Goal: Task Accomplishment & Management: Use online tool/utility

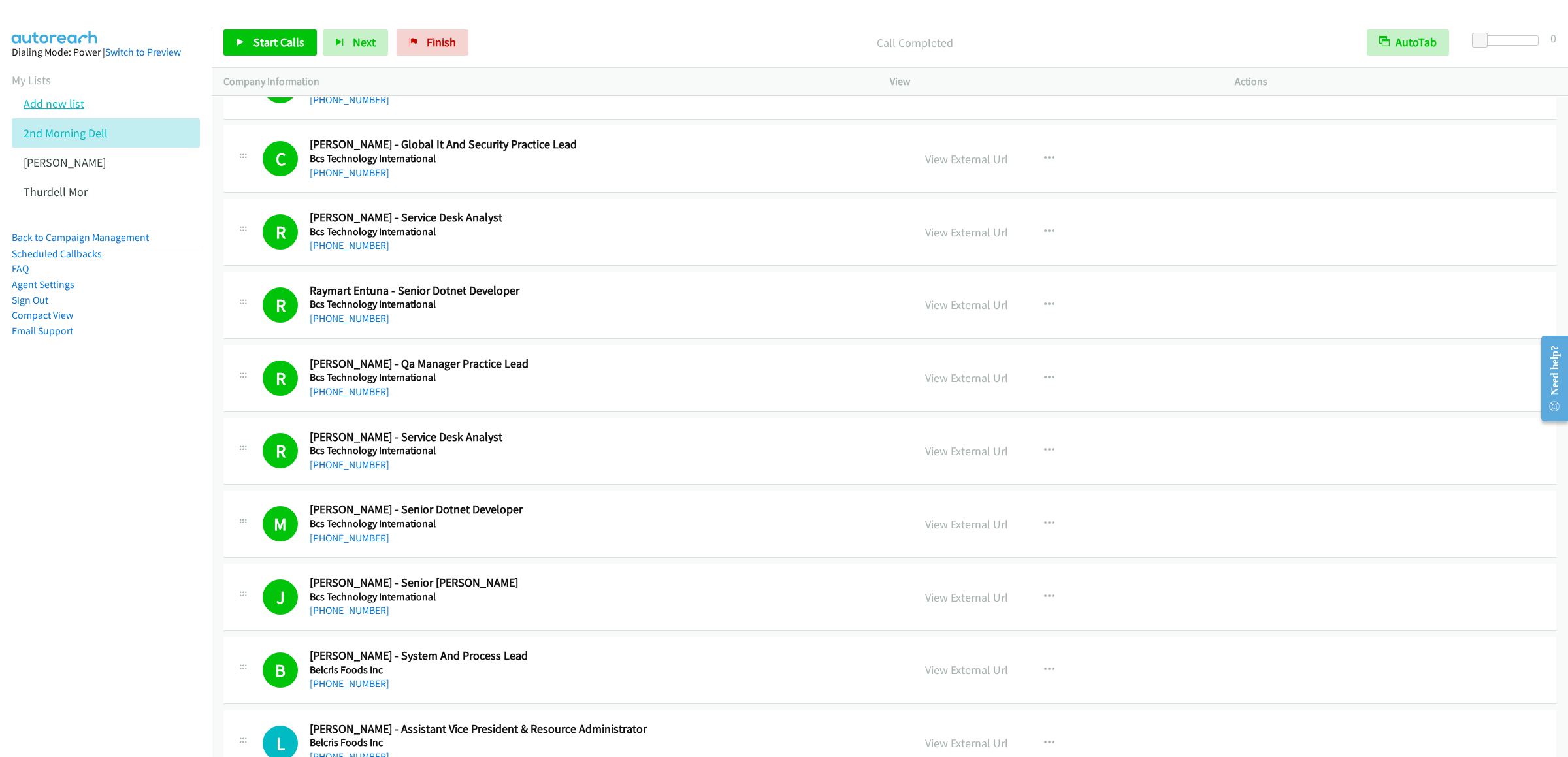
click at [43, 111] on link "Add new list" at bounding box center [53, 104] width 61 height 15
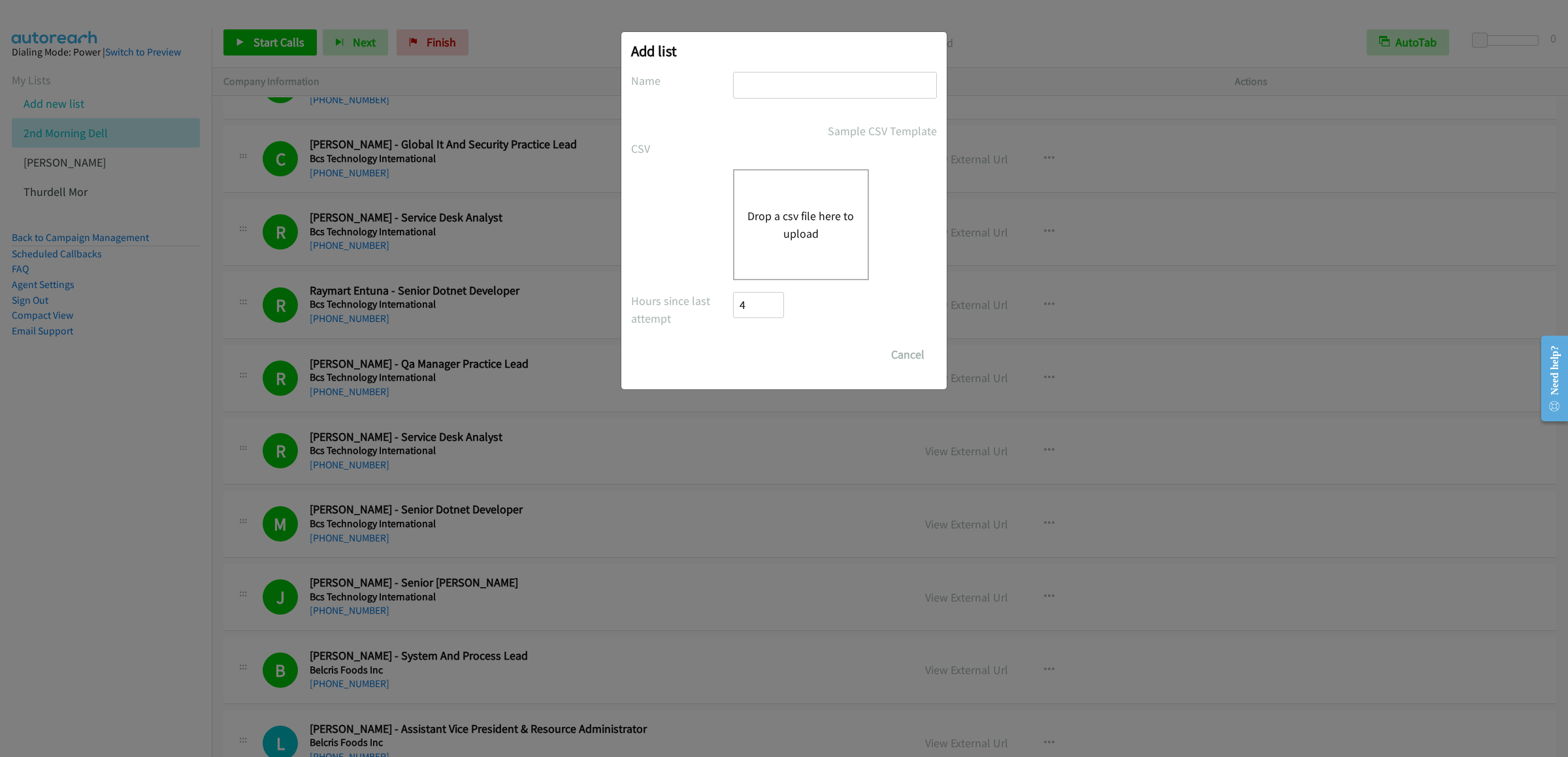
click at [776, 90] on input "text" at bounding box center [835, 85] width 204 height 27
type input "dellfriafter"
click at [819, 255] on div "Drop a csv file here to upload" at bounding box center [801, 225] width 136 height 111
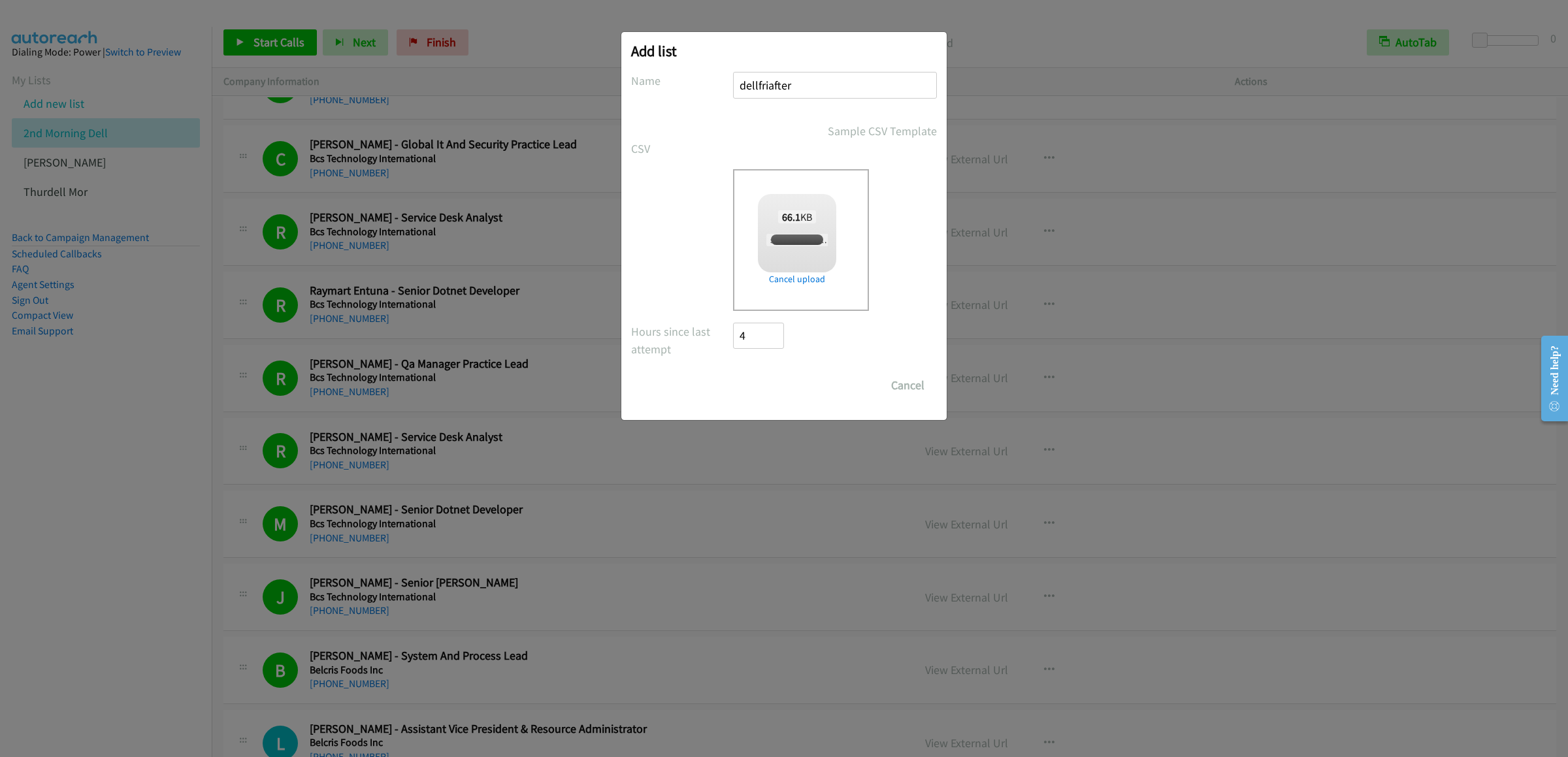
checkbox input "true"
click at [755, 377] on input "Save List" at bounding box center [767, 386] width 69 height 26
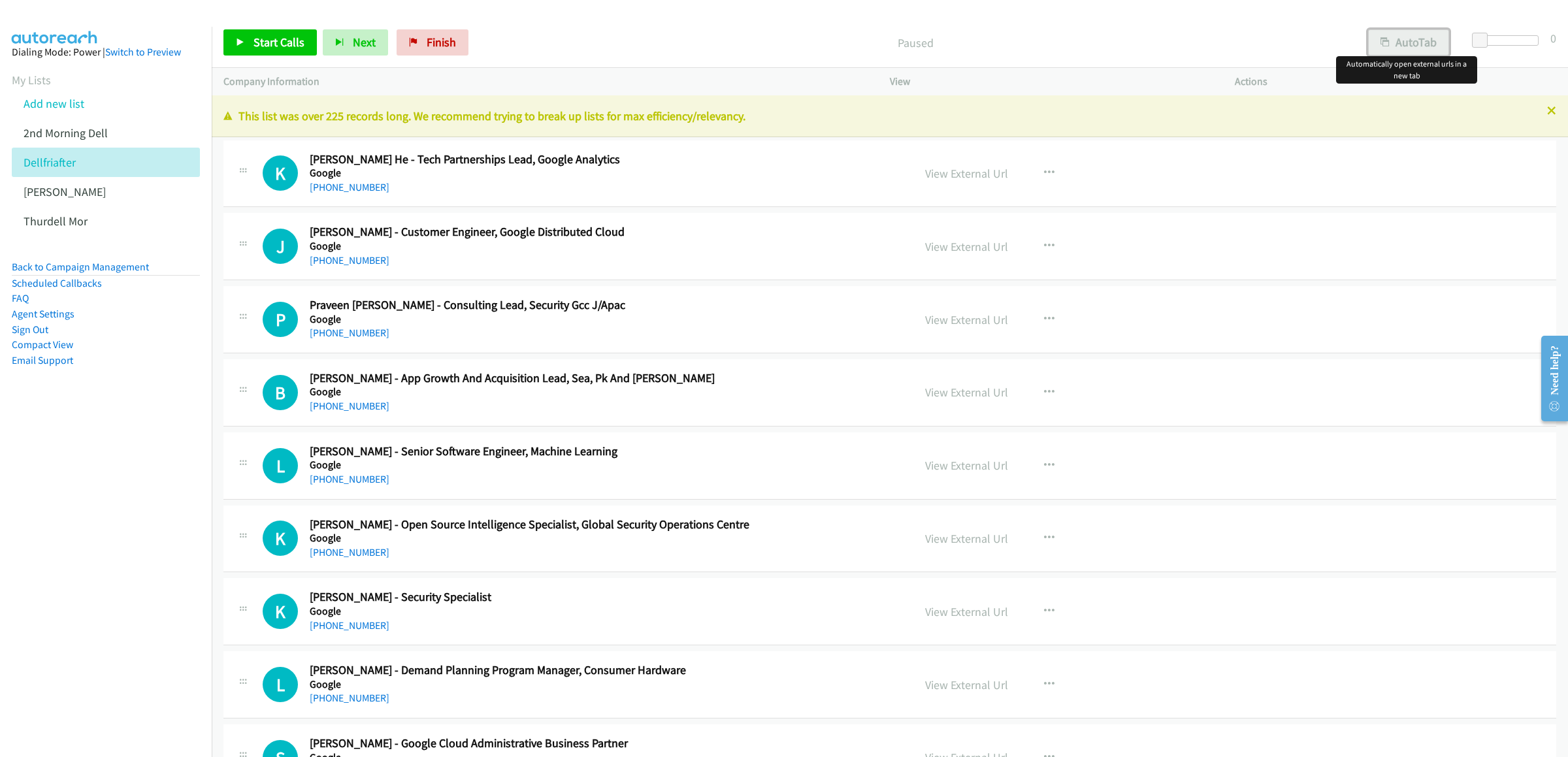
click at [1410, 51] on button "AutoTab" at bounding box center [1408, 42] width 81 height 26
click at [263, 40] on span "Start Calls" at bounding box center [279, 42] width 51 height 15
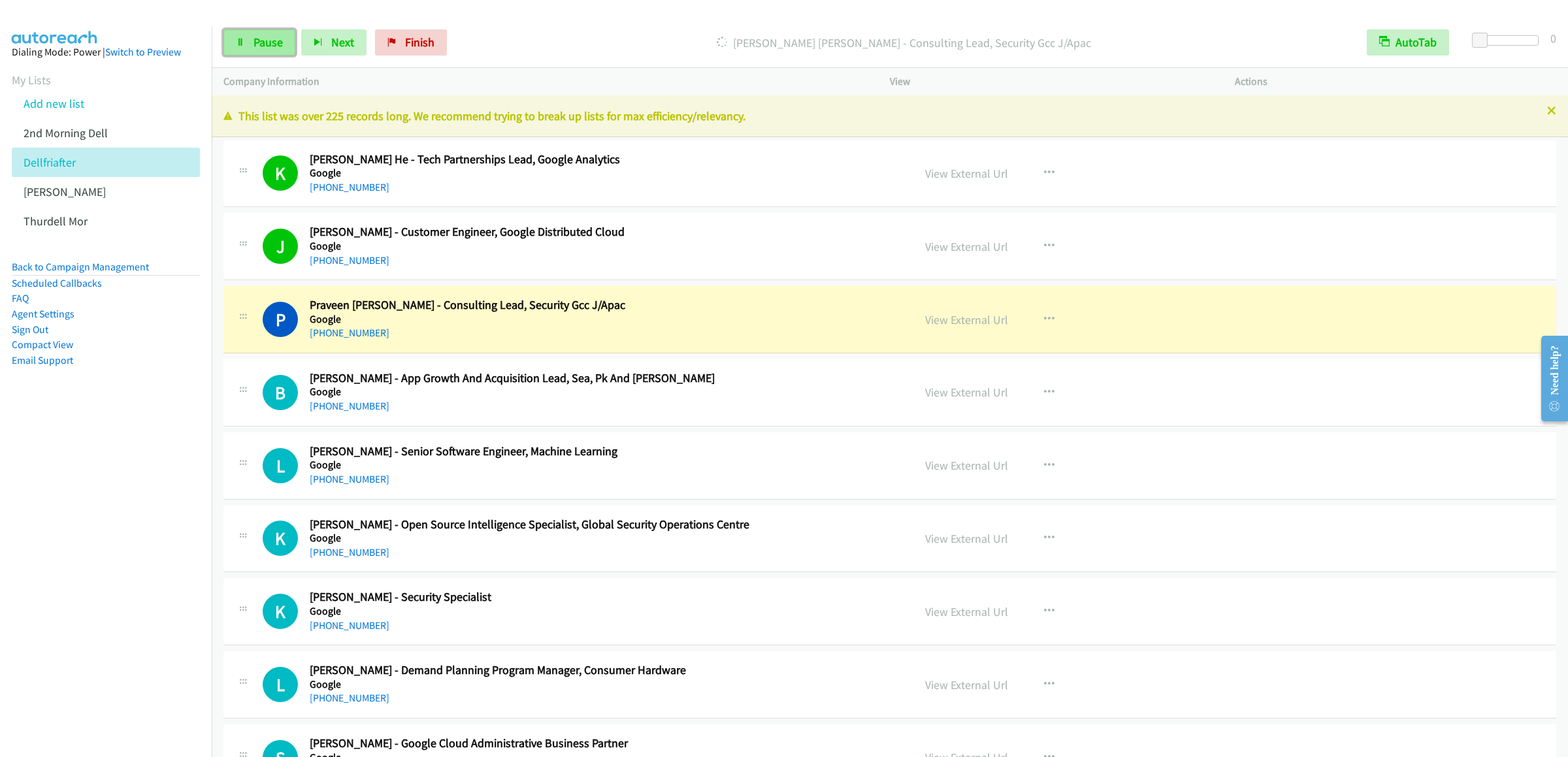
click at [255, 44] on span "Pause" at bounding box center [268, 42] width 29 height 15
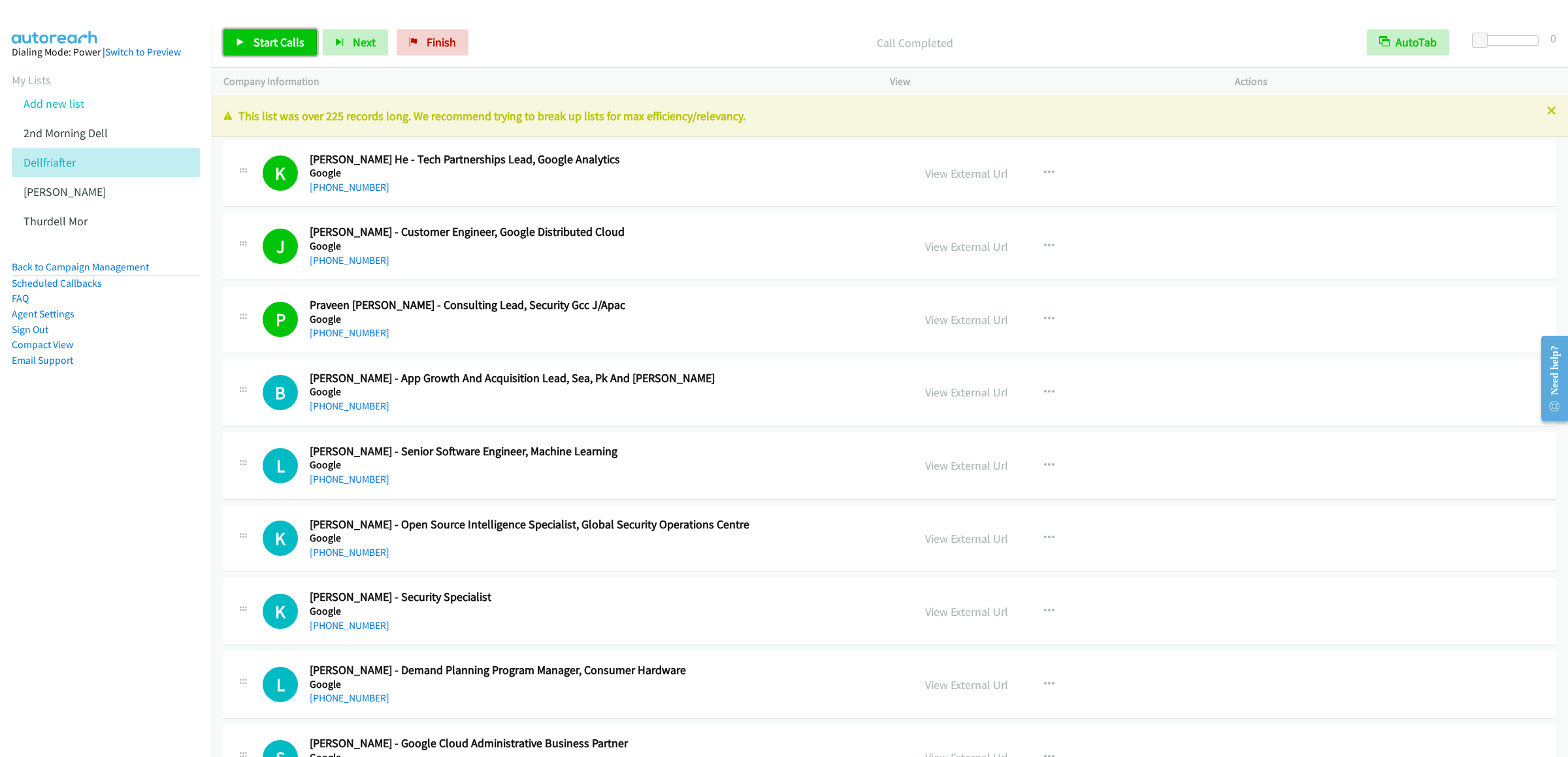
click at [296, 50] on link "Start Calls" at bounding box center [270, 42] width 93 height 26
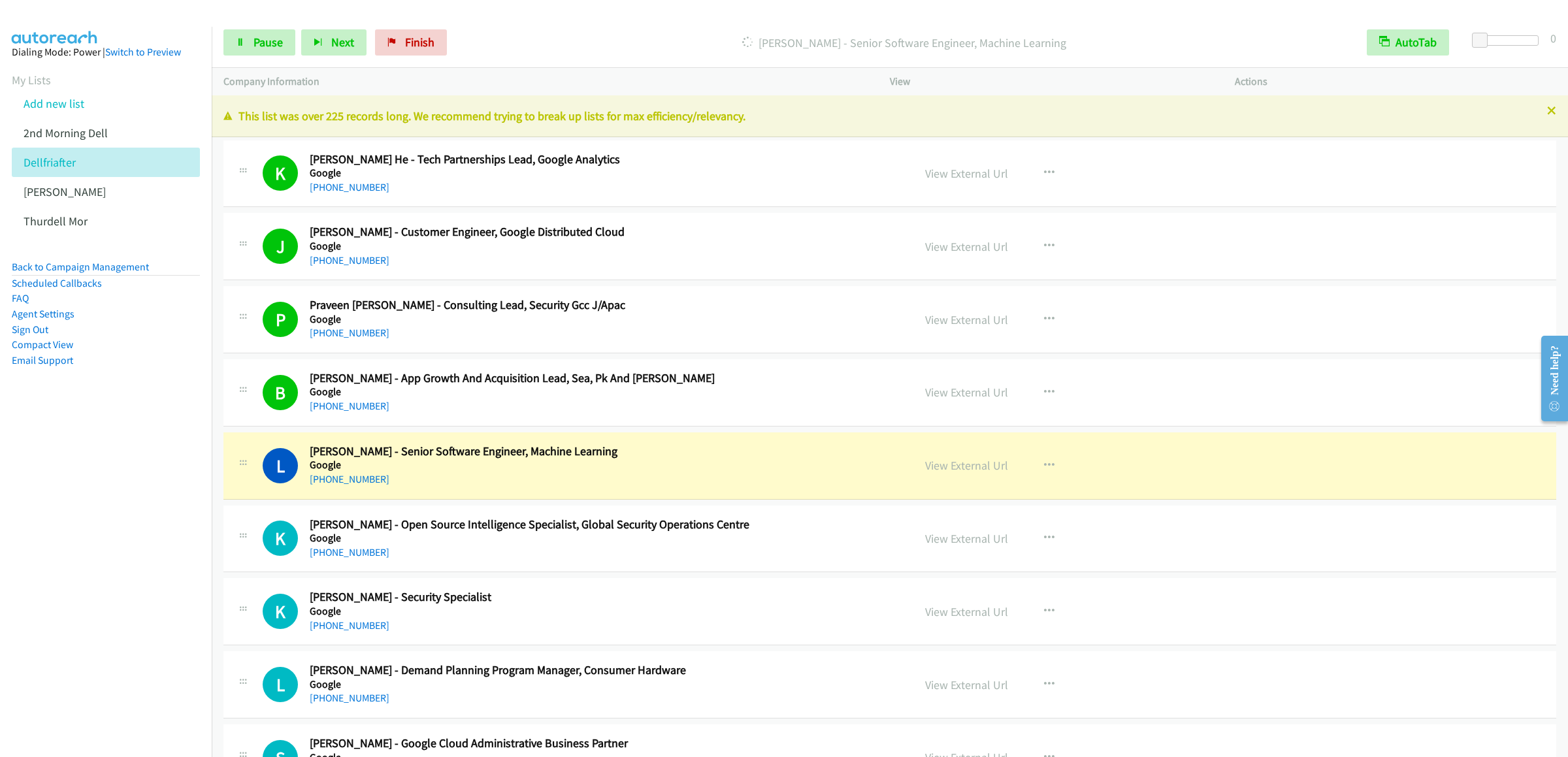
scroll to position [261, 0]
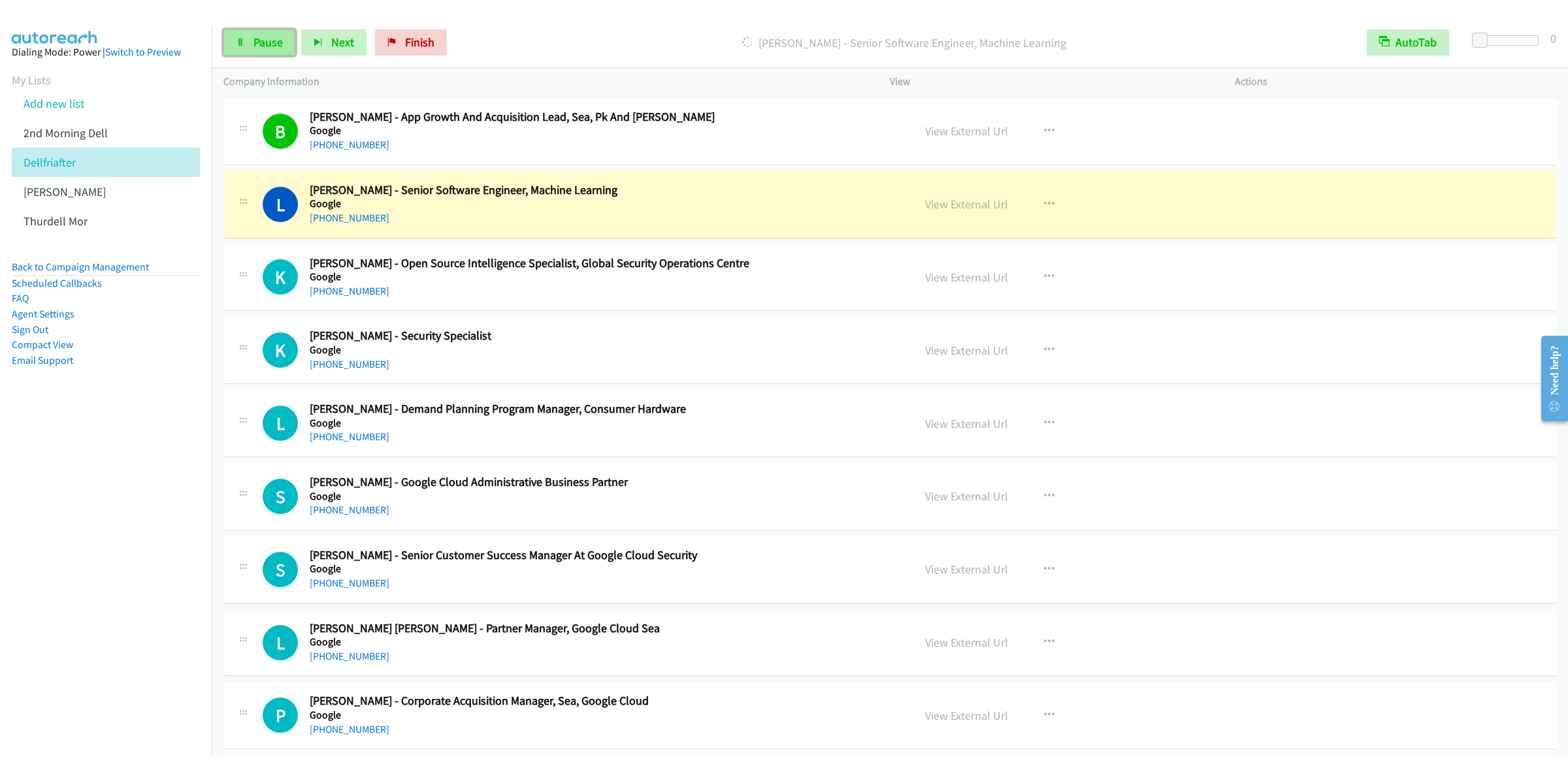
click at [260, 32] on link "Pause" at bounding box center [259, 42] width 72 height 26
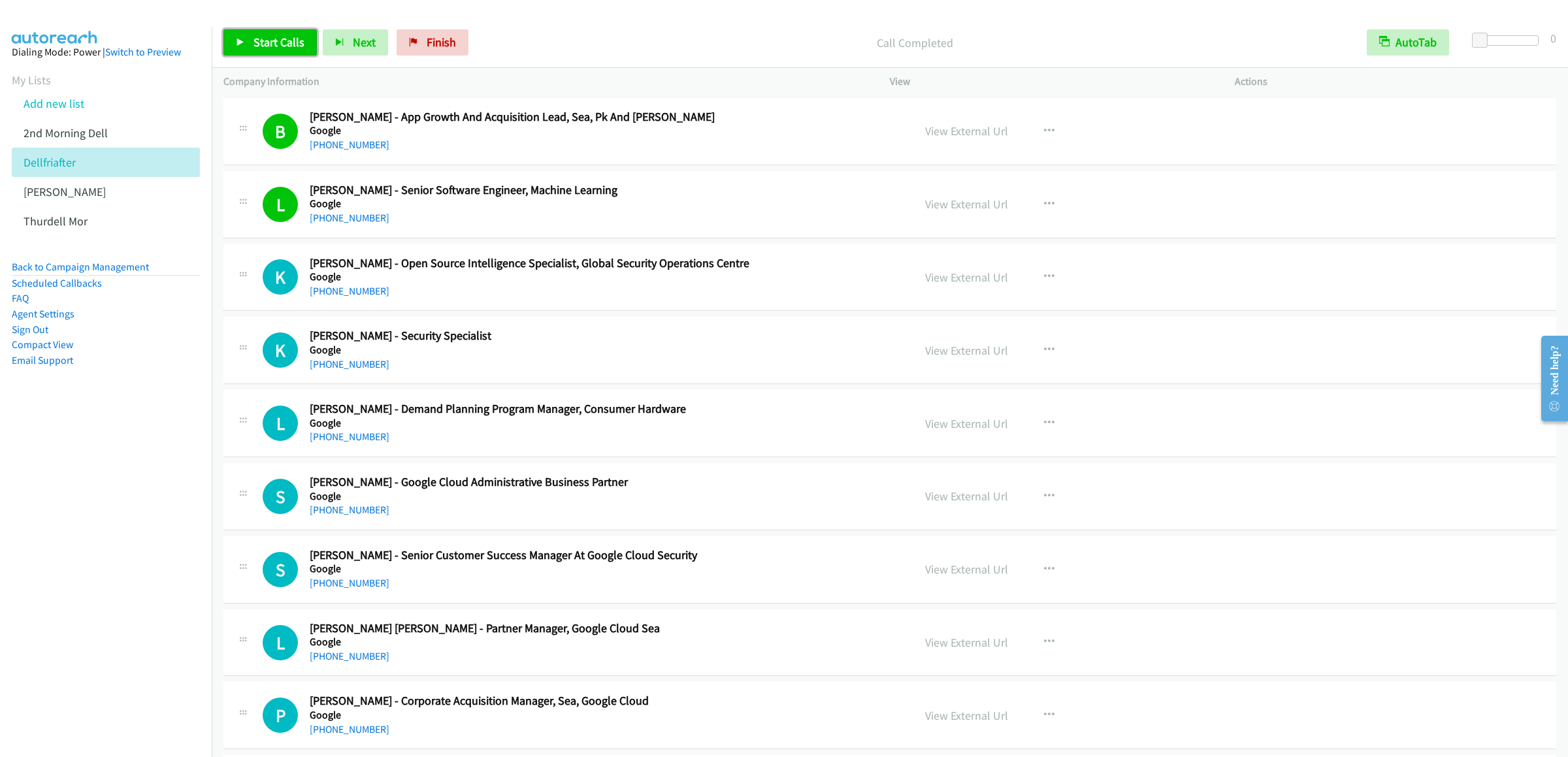
click at [292, 39] on span "Start Calls" at bounding box center [279, 42] width 51 height 15
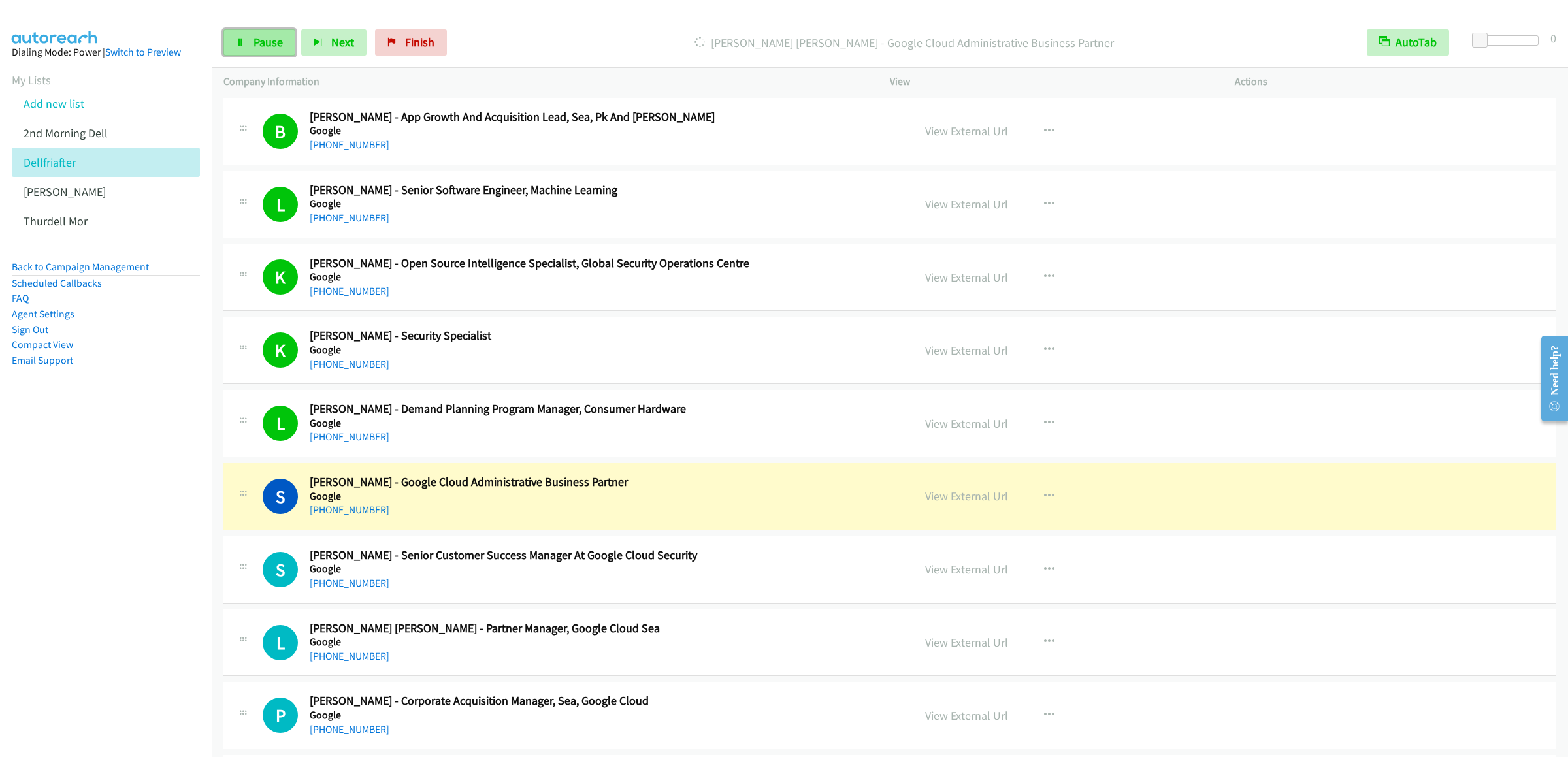
click at [282, 55] on link "Pause" at bounding box center [259, 42] width 72 height 26
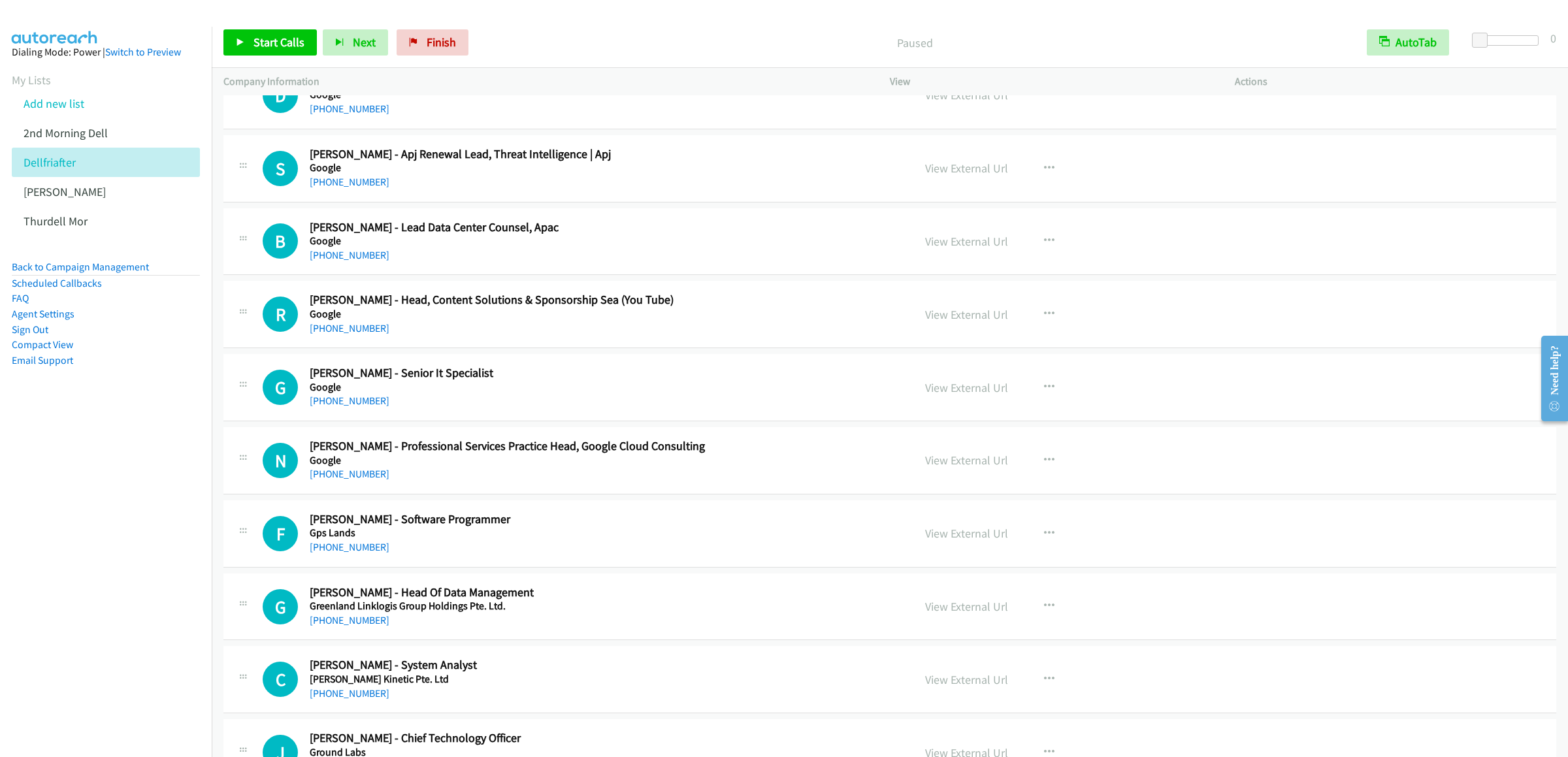
scroll to position [6273, 0]
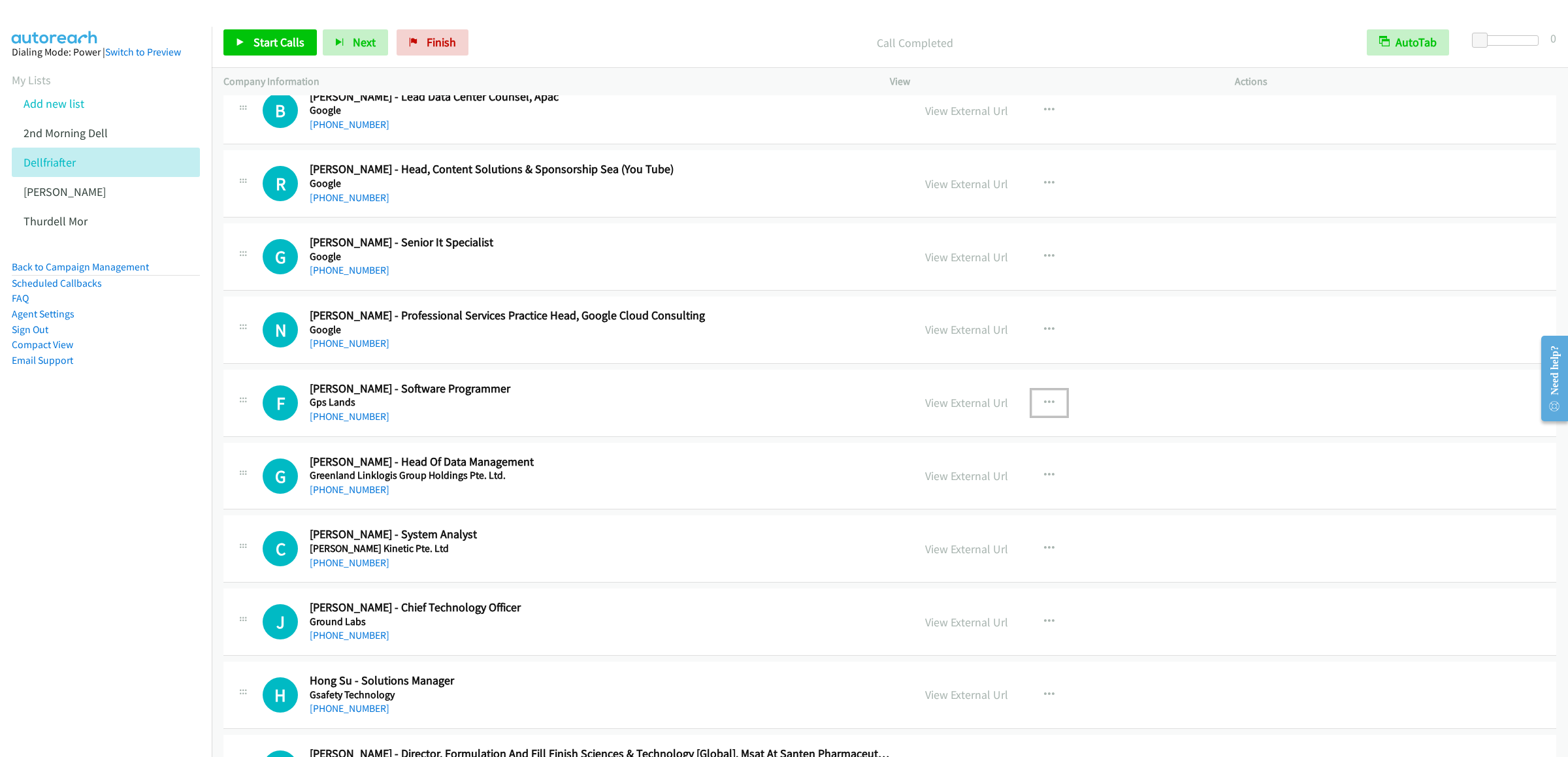
click at [1045, 408] on icon "button" at bounding box center [1049, 403] width 10 height 10
click at [938, 501] on link "Start Calls Here" at bounding box center [979, 488] width 174 height 26
click at [269, 36] on span "Start Calls" at bounding box center [279, 42] width 51 height 15
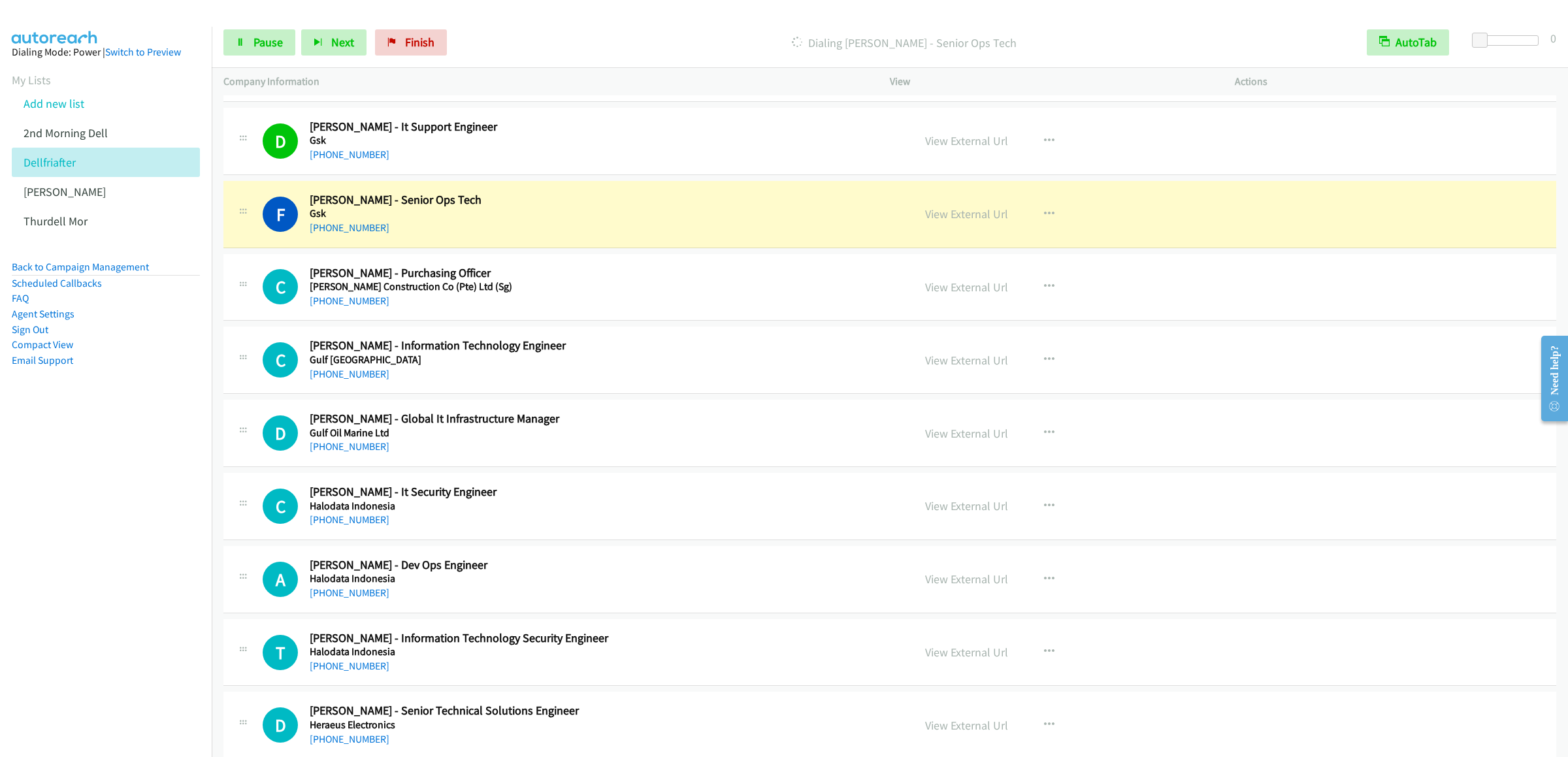
scroll to position [7396, 0]
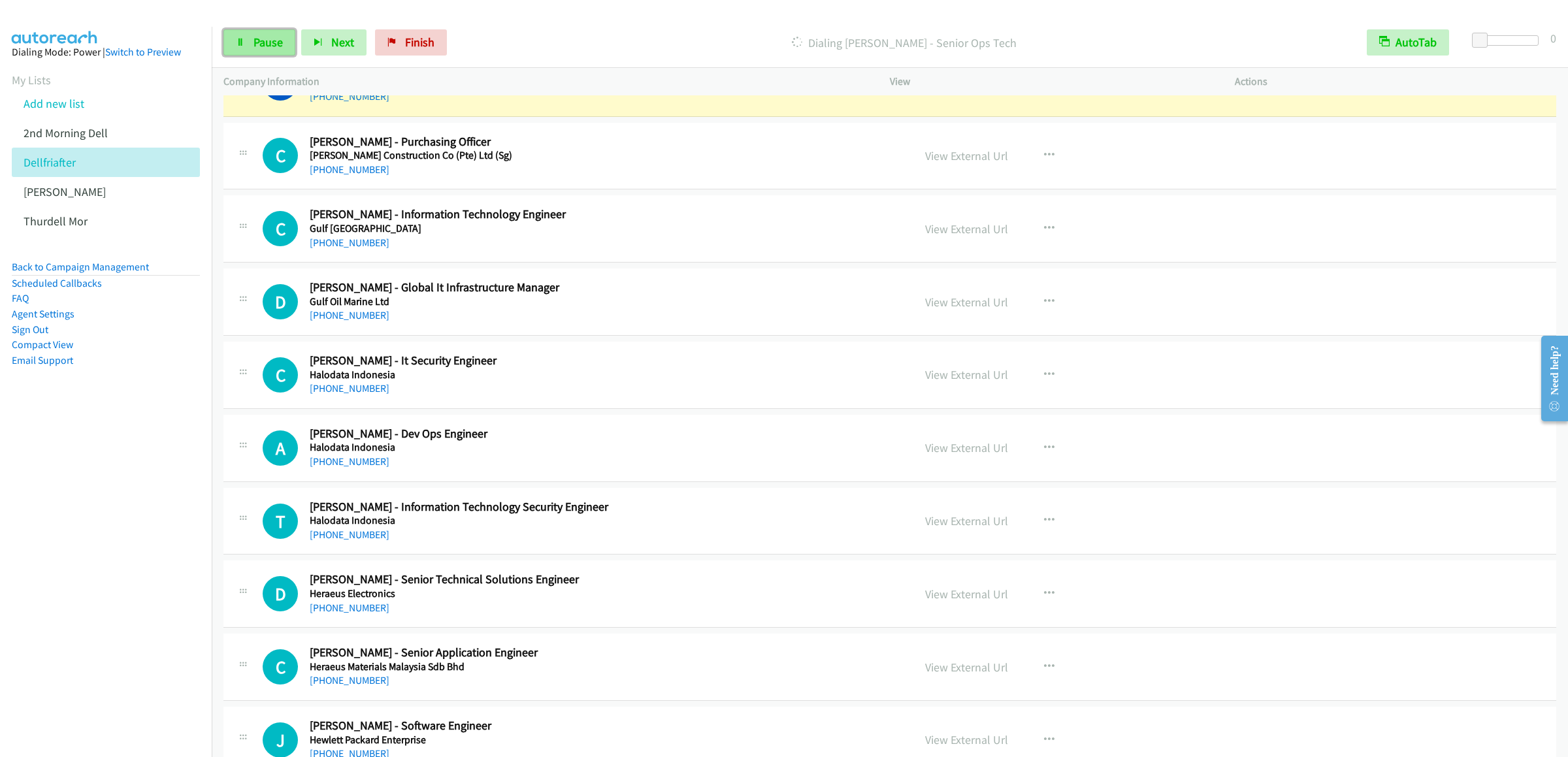
click at [241, 45] on icon at bounding box center [240, 43] width 9 height 9
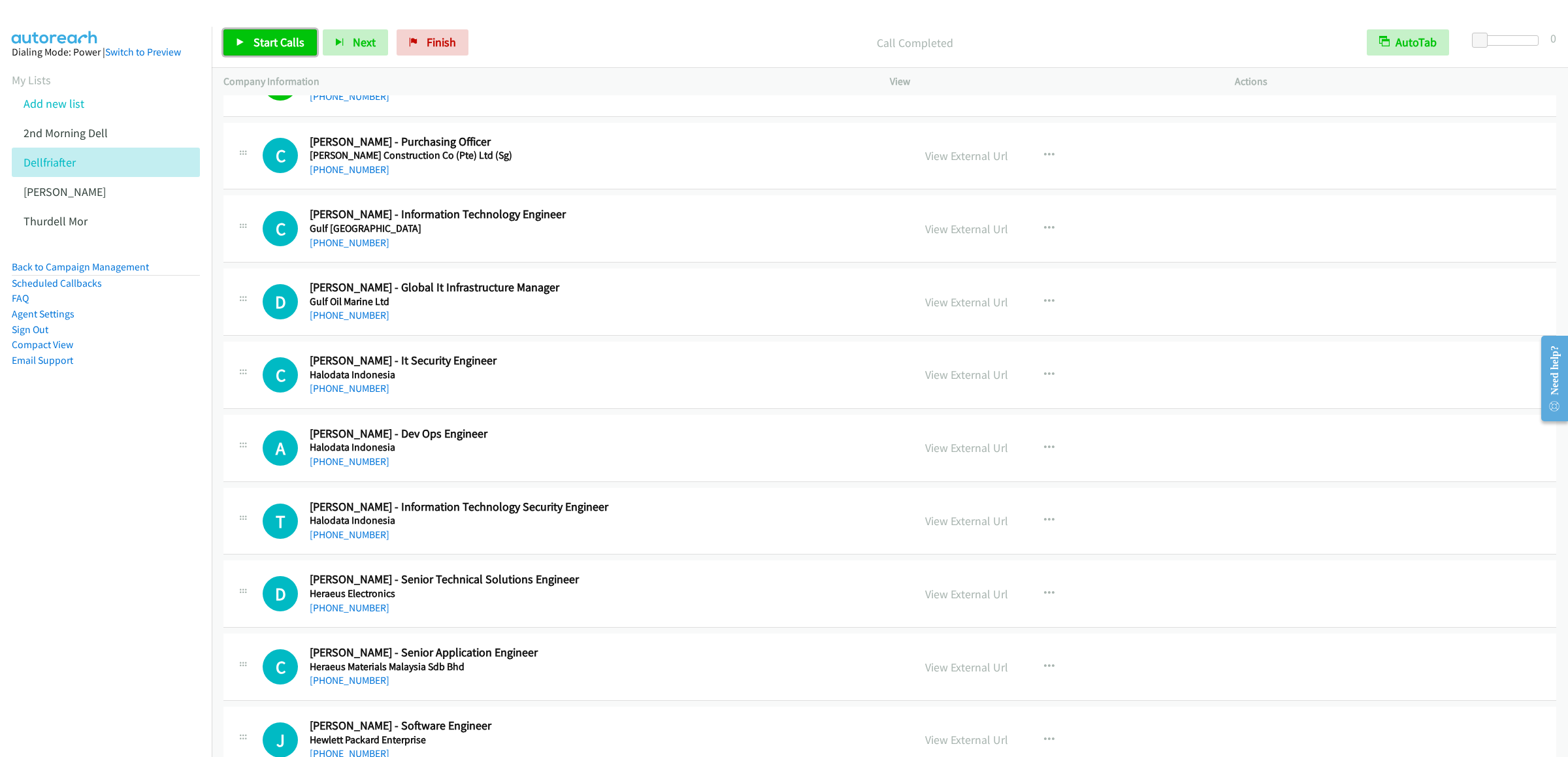
click at [265, 38] on span "Start Calls" at bounding box center [279, 42] width 51 height 15
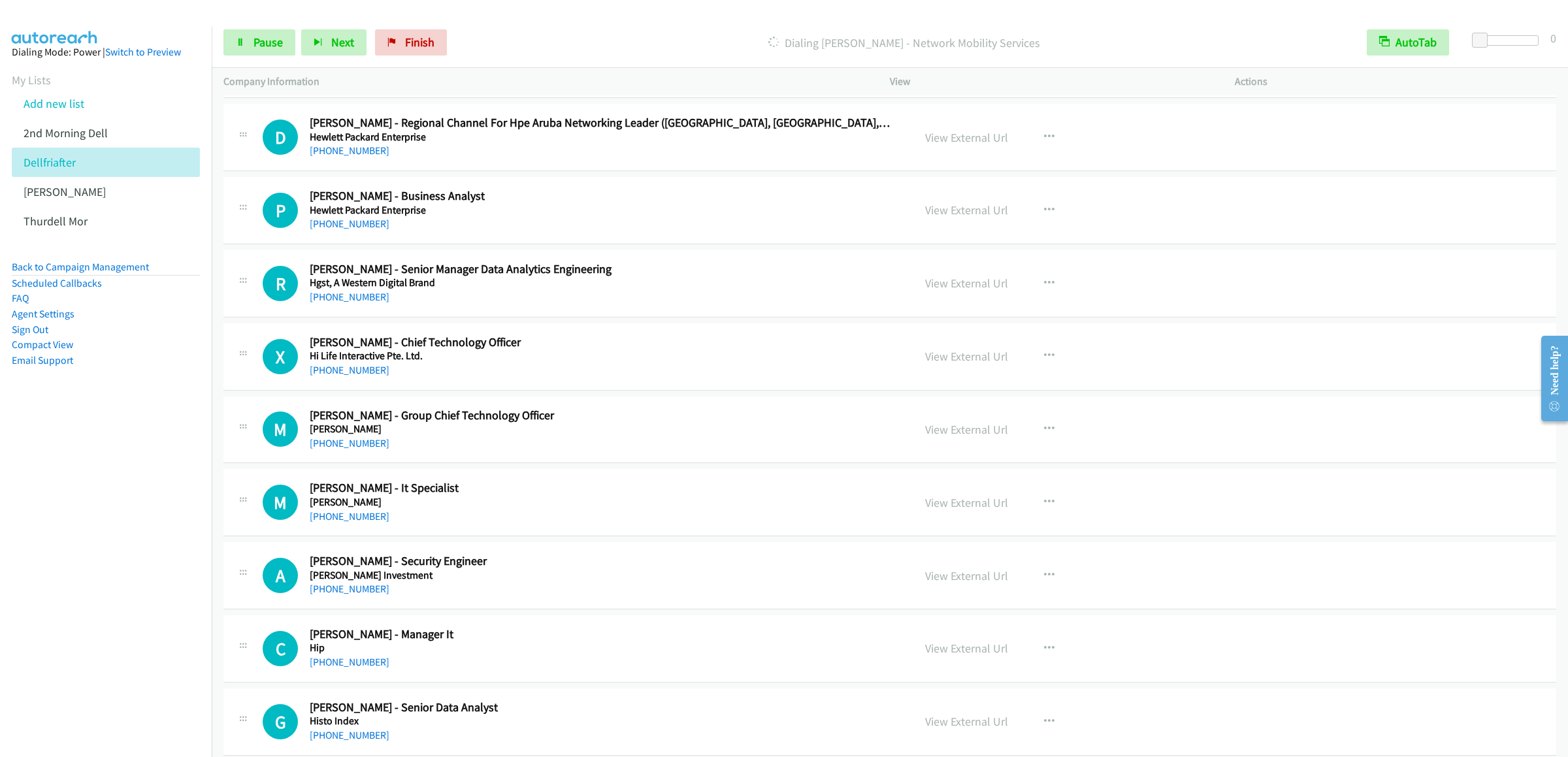
scroll to position [8703, 0]
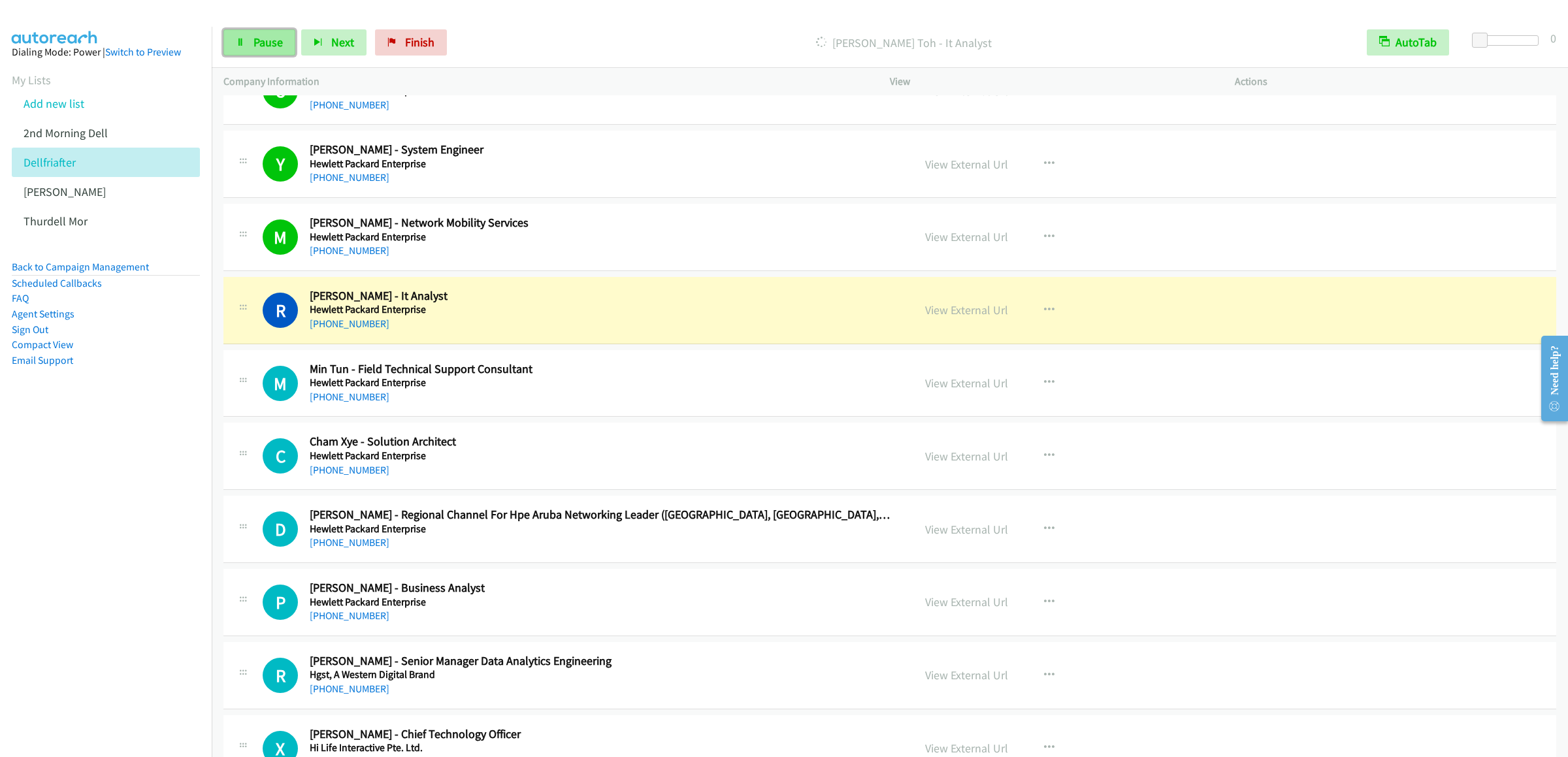
click at [236, 47] on link "Pause" at bounding box center [259, 42] width 72 height 26
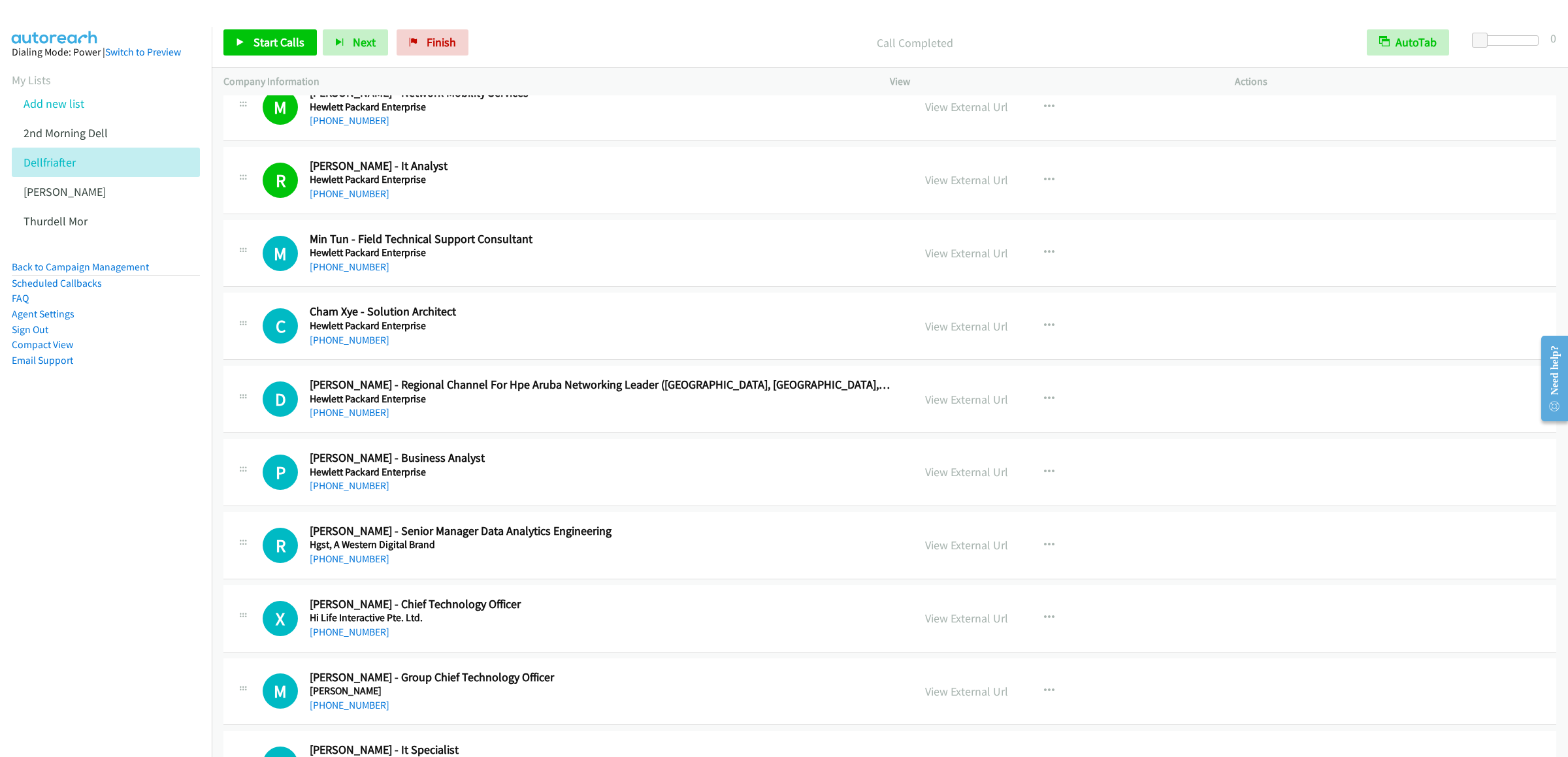
scroll to position [9225, 0]
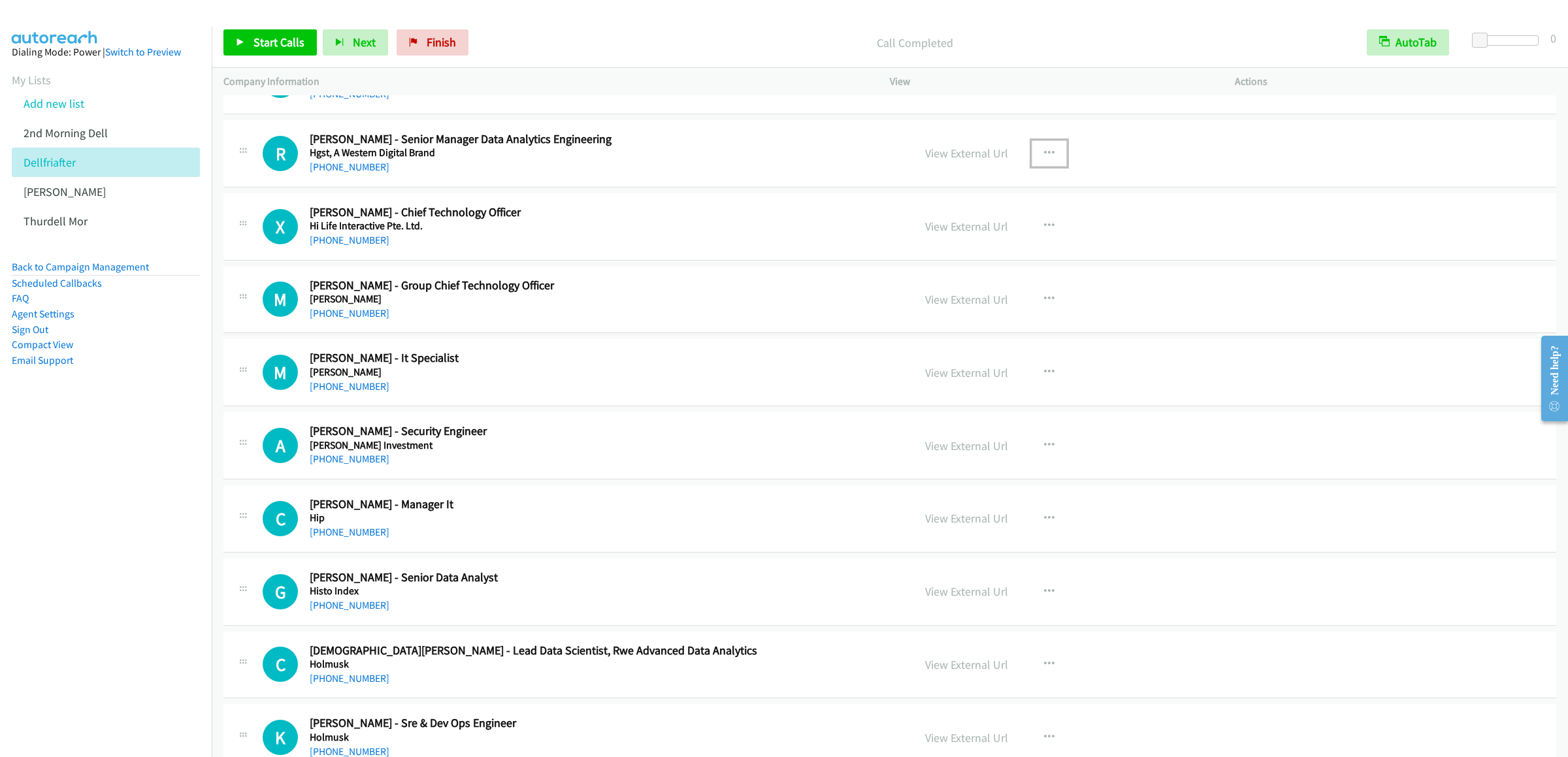
click at [1044, 159] on icon "button" at bounding box center [1049, 153] width 10 height 10
click at [957, 252] on link "Start Calls Here" at bounding box center [979, 238] width 174 height 26
click at [259, 37] on span "Start Calls" at bounding box center [279, 42] width 51 height 15
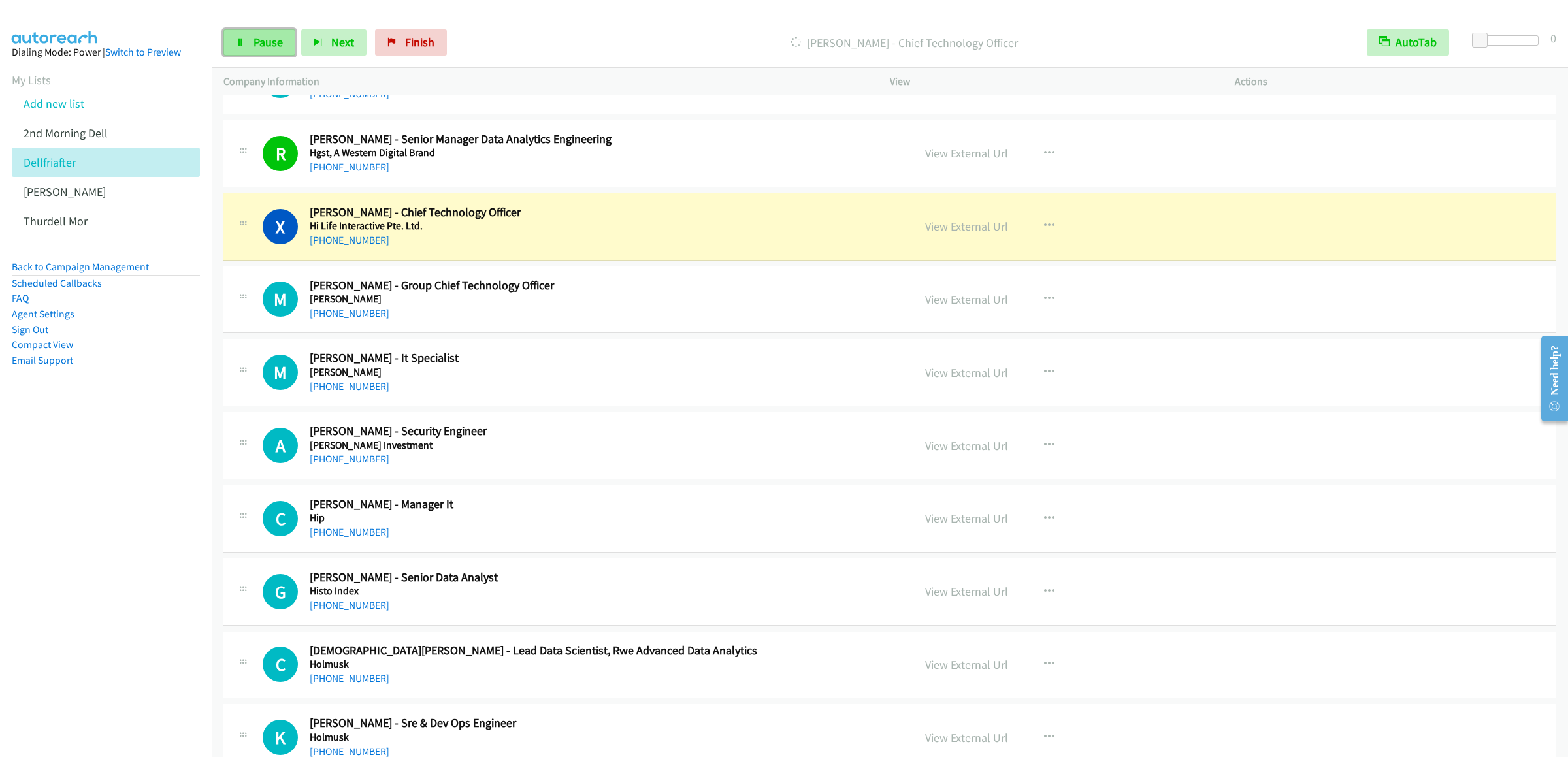
click at [255, 30] on link "Pause" at bounding box center [259, 42] width 72 height 26
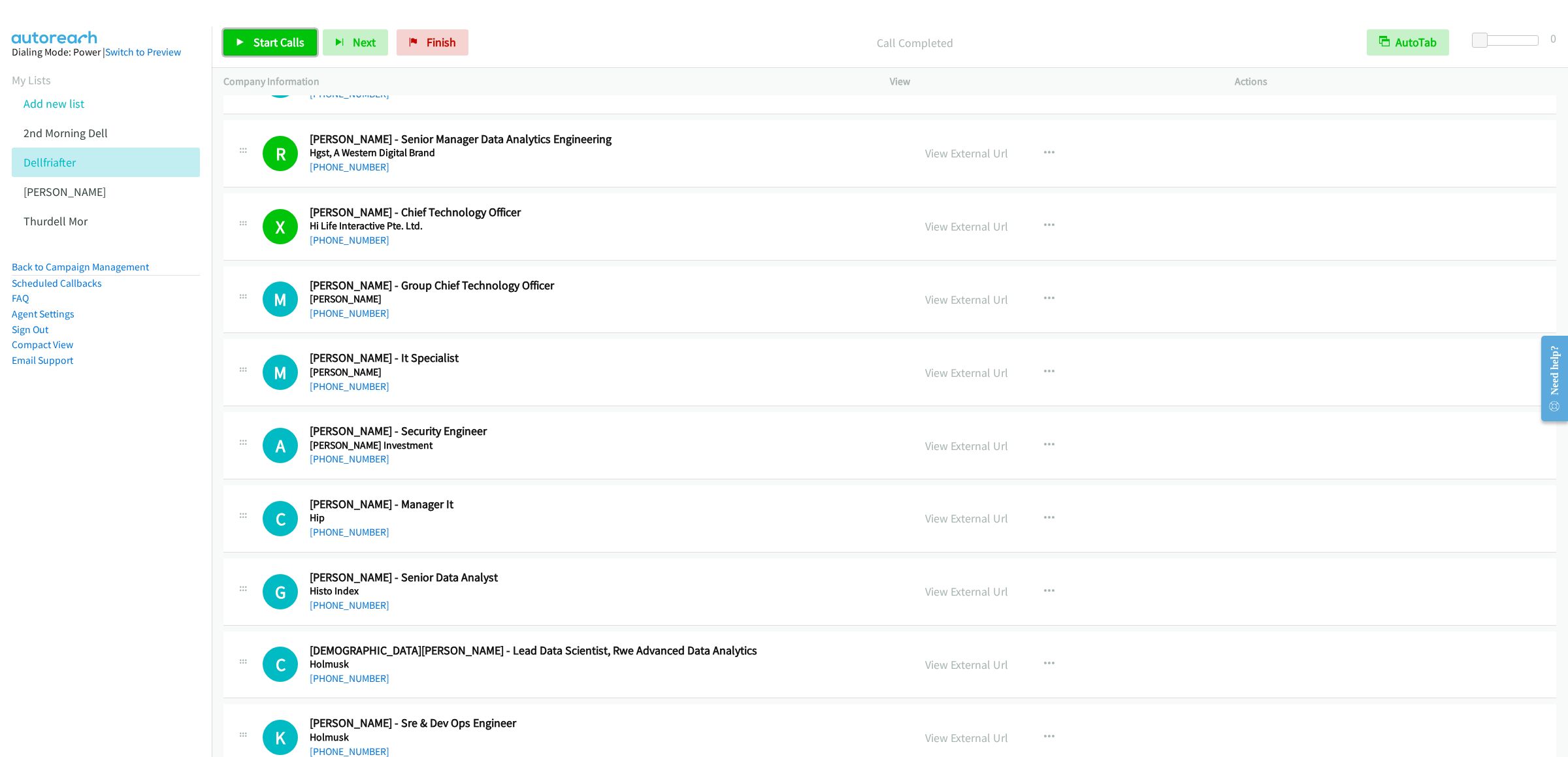
click at [277, 37] on span "Start Calls" at bounding box center [279, 42] width 51 height 15
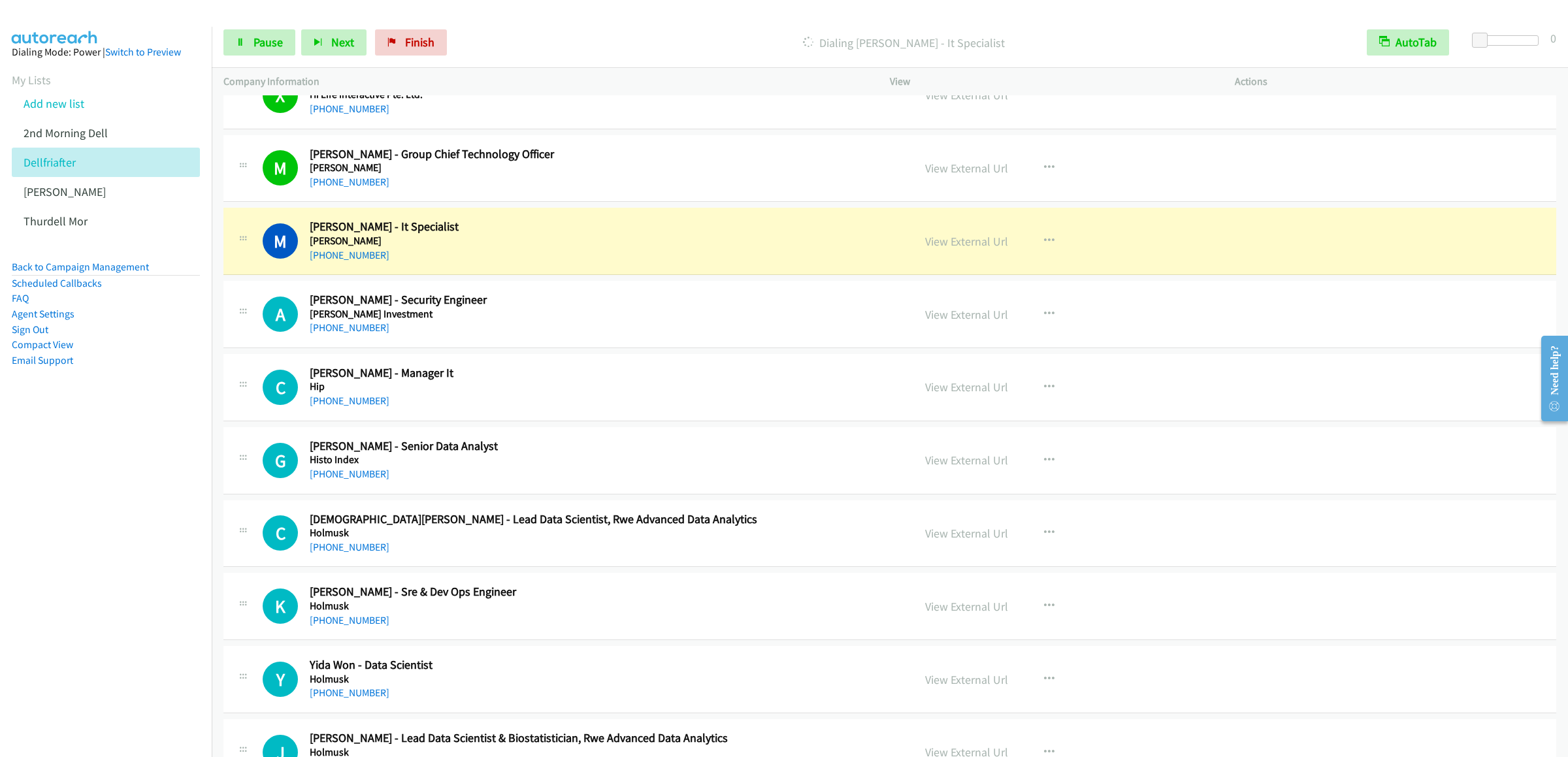
scroll to position [9487, 0]
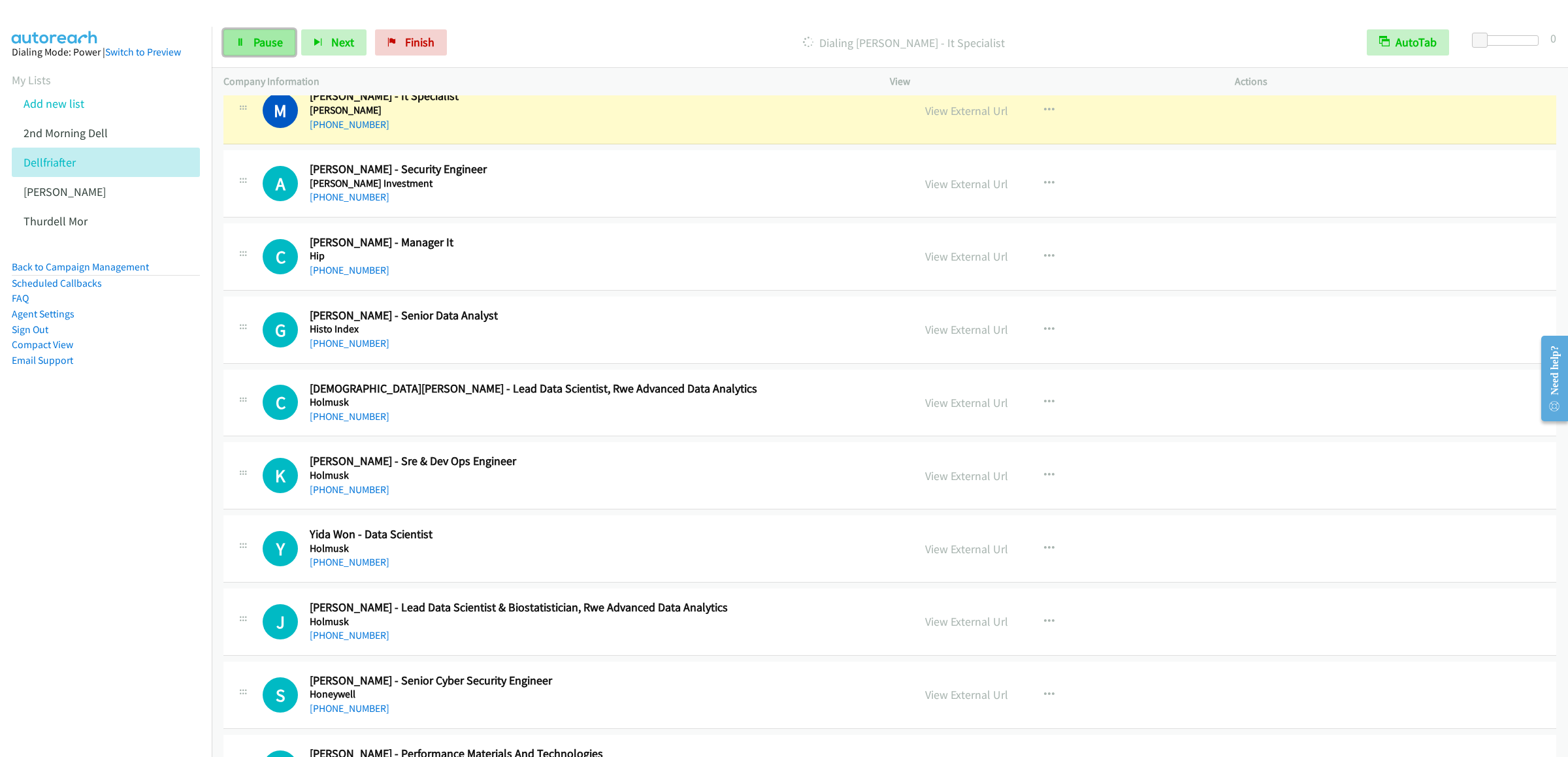
click at [273, 47] on span "Pause" at bounding box center [268, 42] width 29 height 15
click at [1130, 16] on div at bounding box center [778, 25] width 1556 height 50
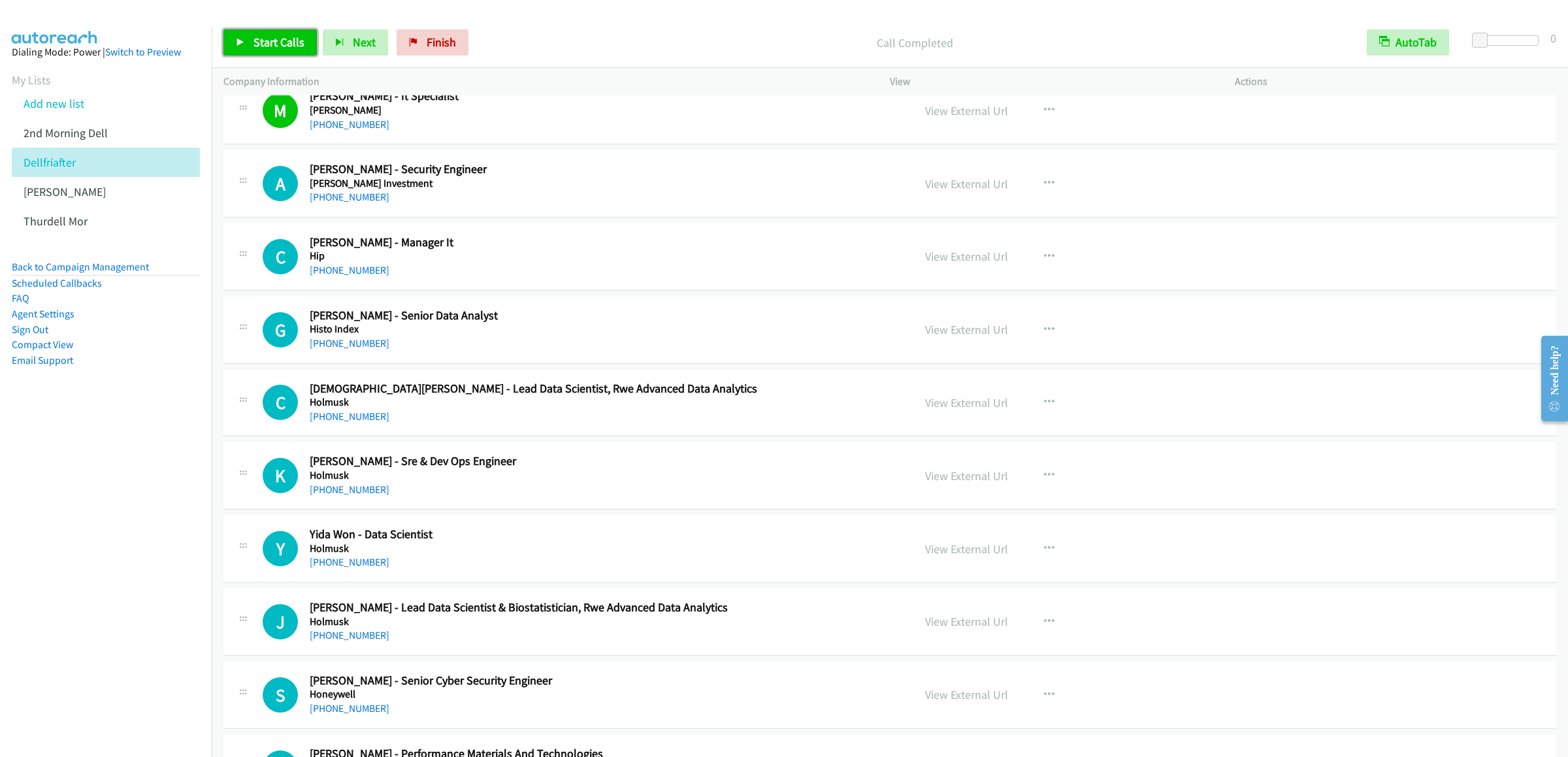
click at [224, 40] on link "Start Calls" at bounding box center [270, 42] width 93 height 26
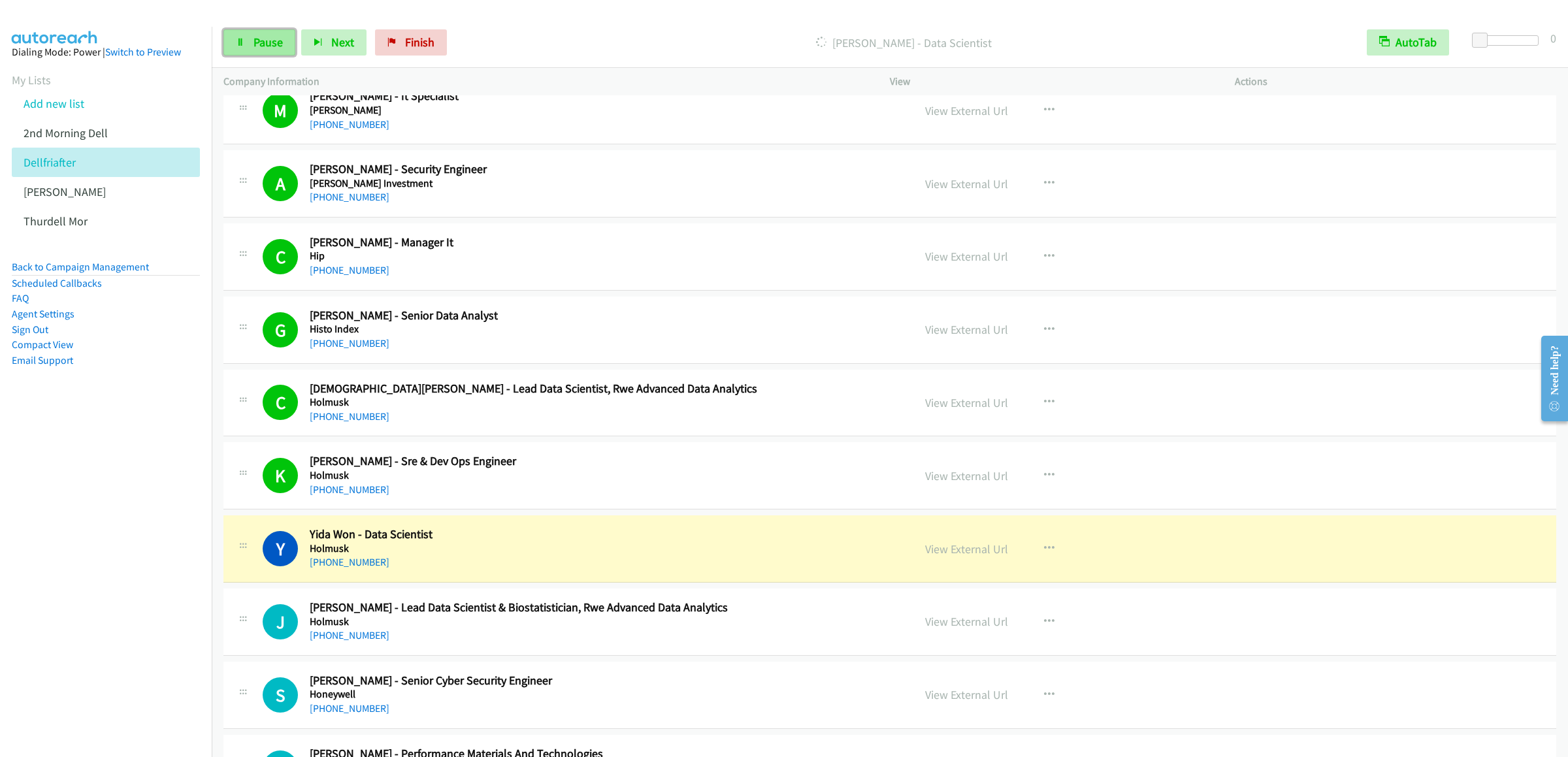
click at [268, 49] on span "Pause" at bounding box center [268, 42] width 29 height 15
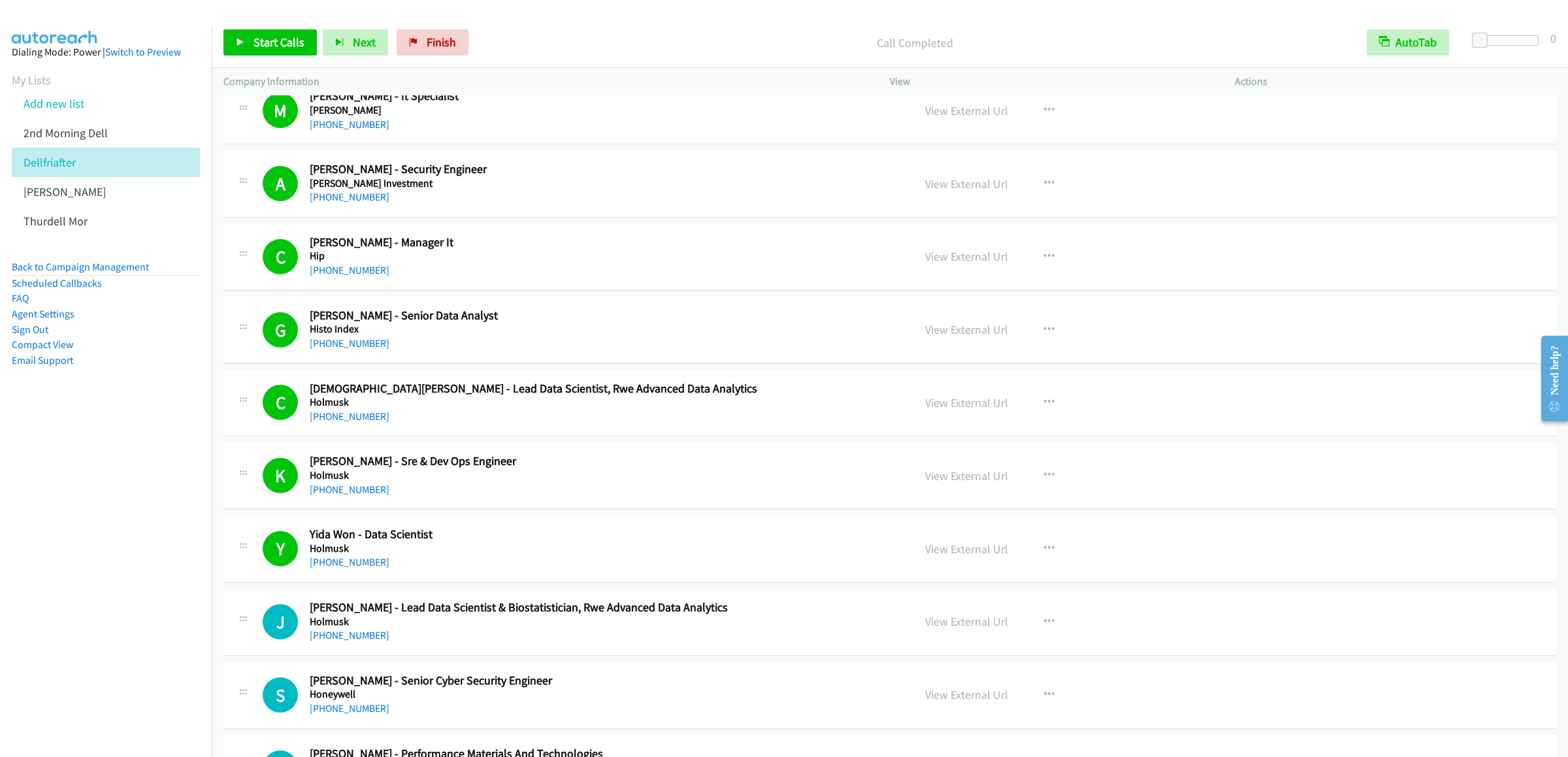
scroll to position [9748, 0]
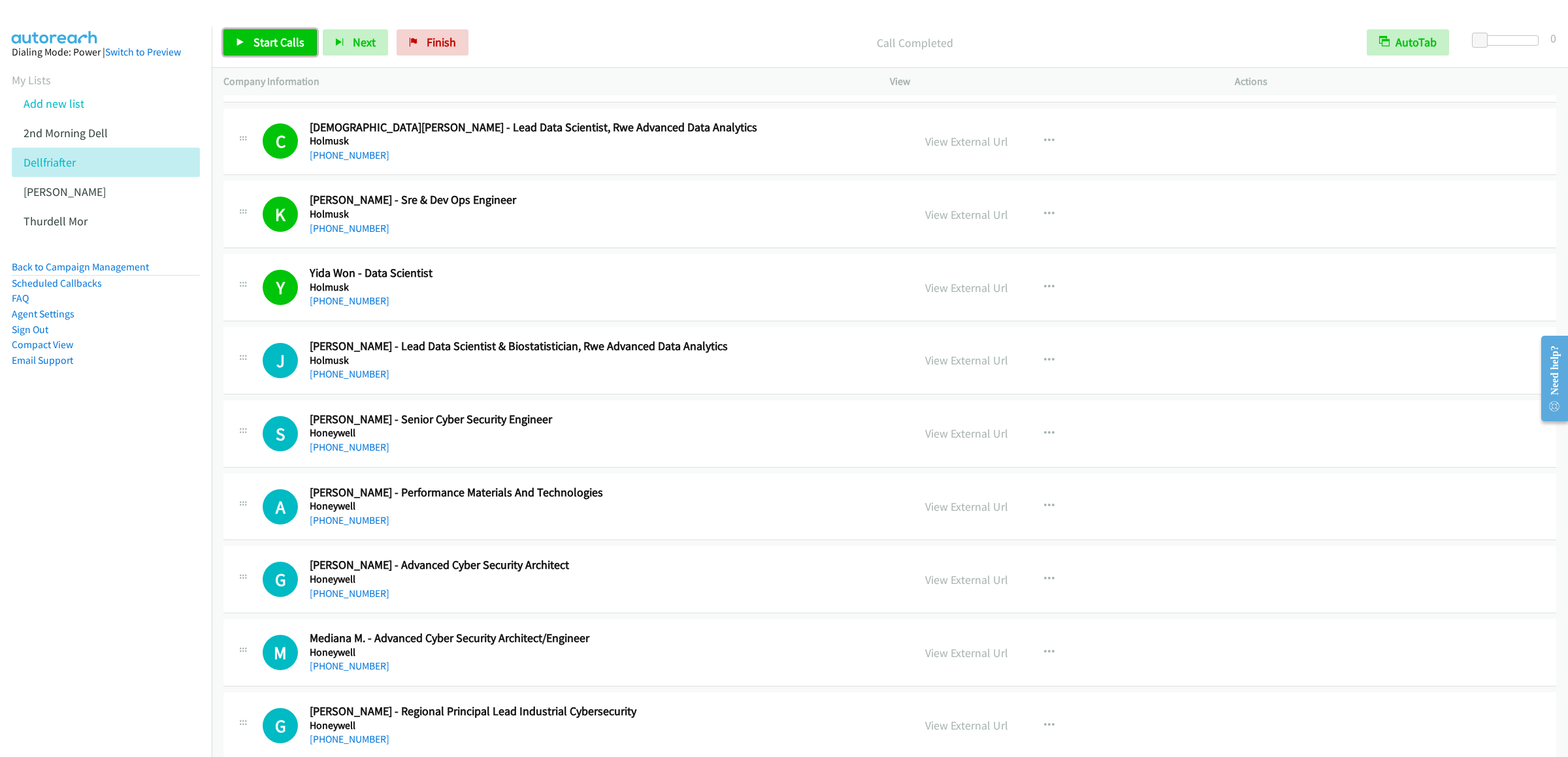
click at [283, 39] on span "Start Calls" at bounding box center [279, 42] width 51 height 15
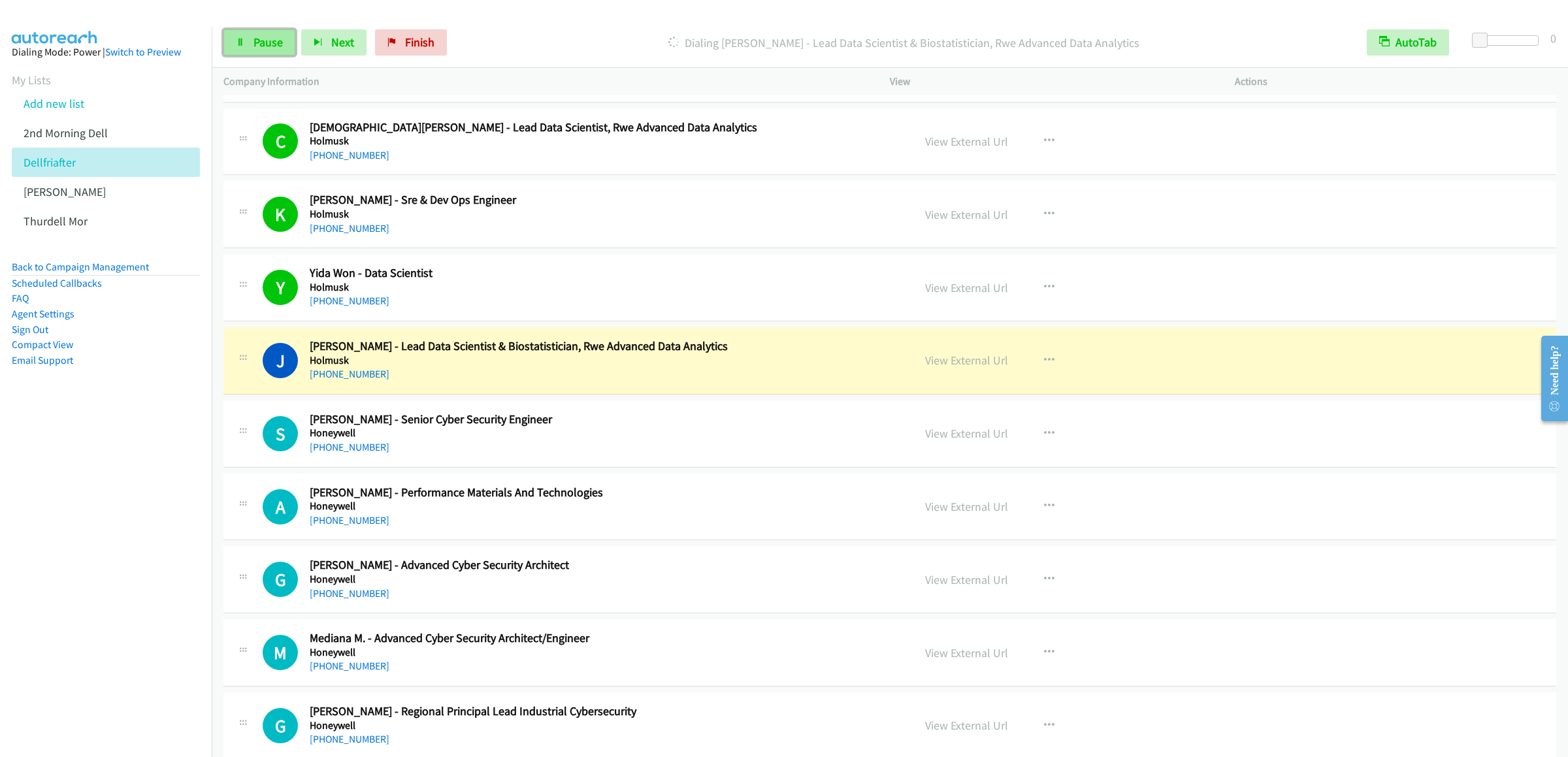
click at [257, 41] on span "Pause" at bounding box center [268, 42] width 29 height 15
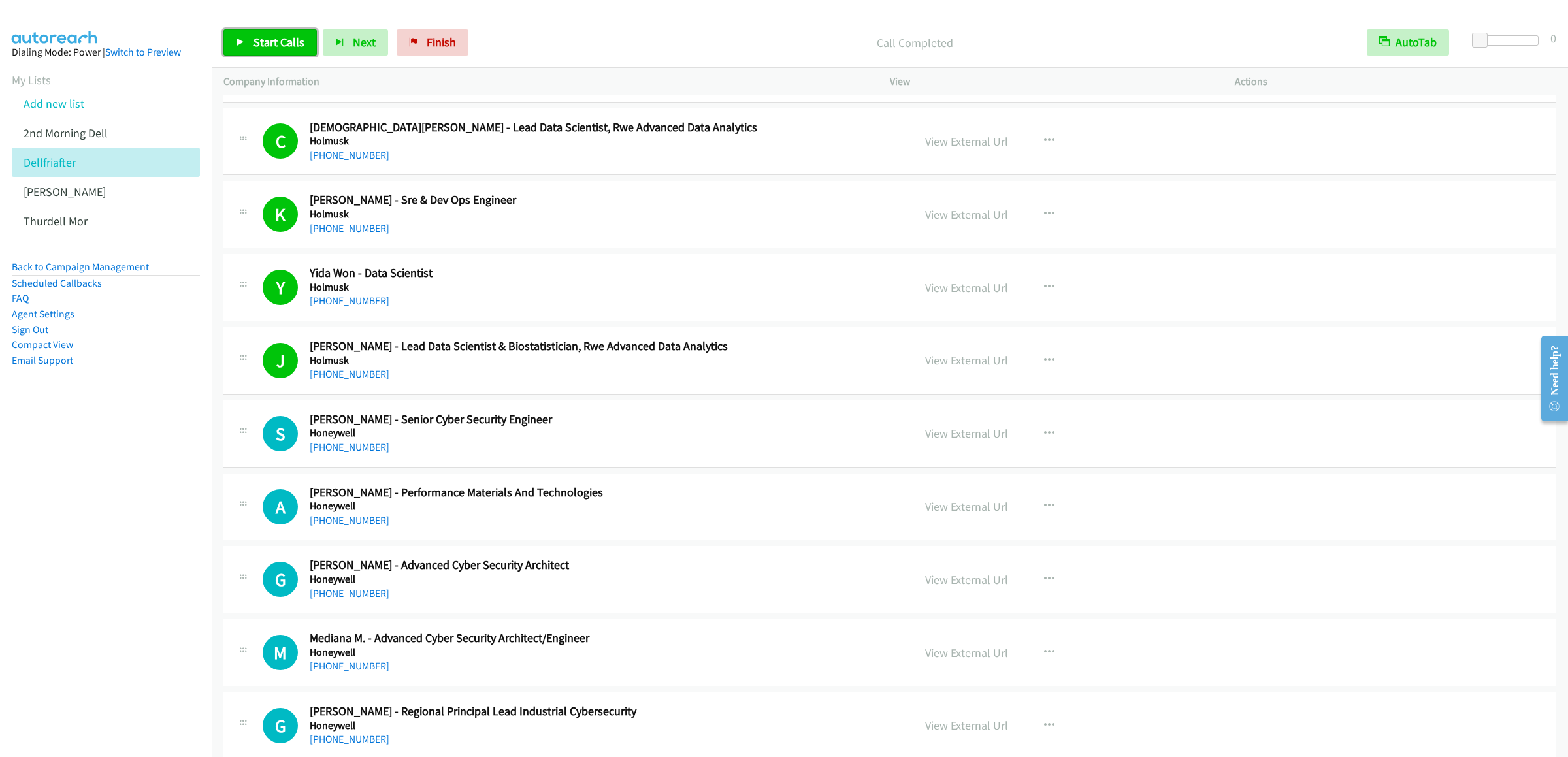
click at [265, 46] on span "Start Calls" at bounding box center [279, 42] width 51 height 15
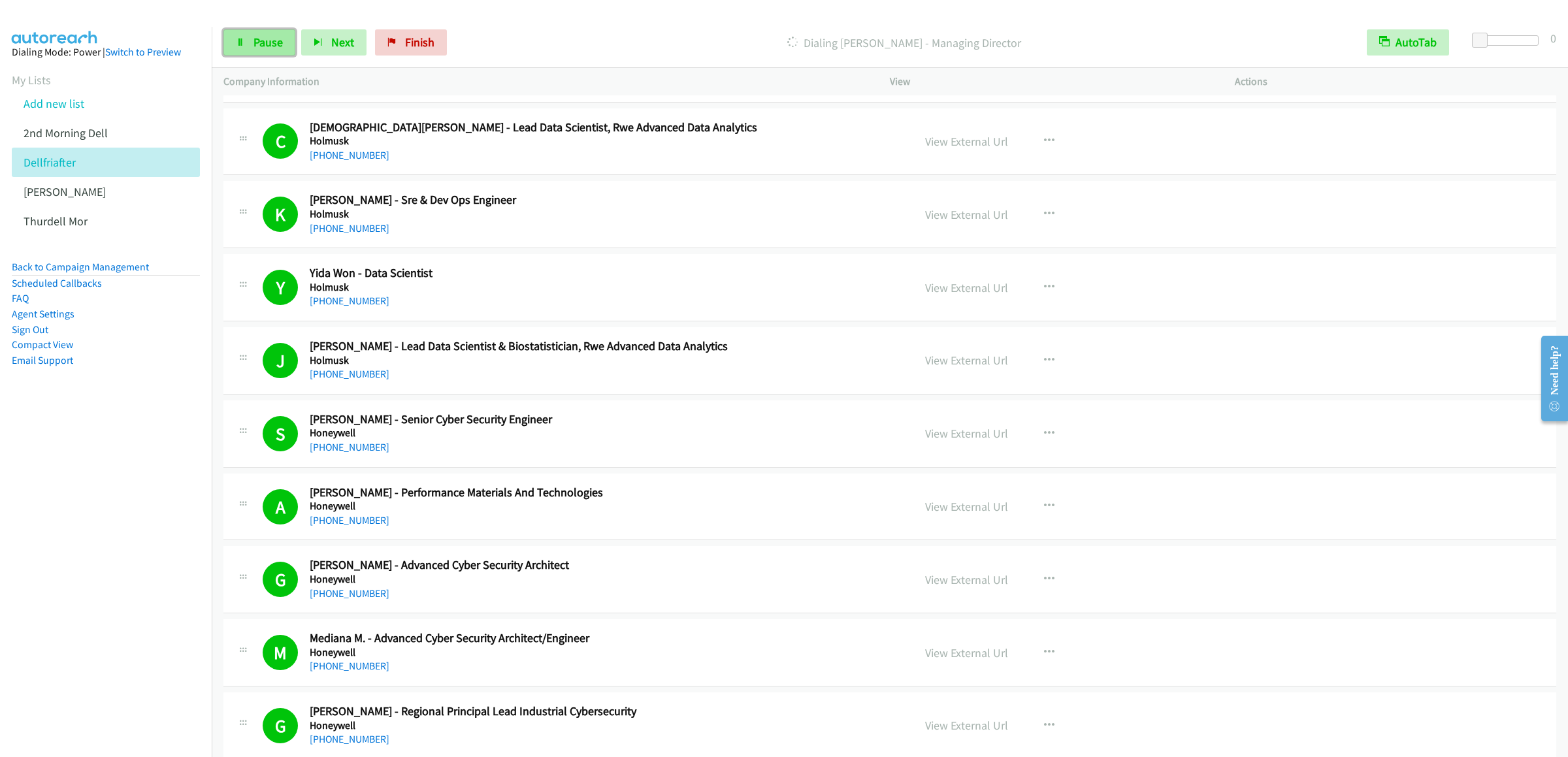
click at [247, 50] on link "Pause" at bounding box center [259, 42] width 72 height 26
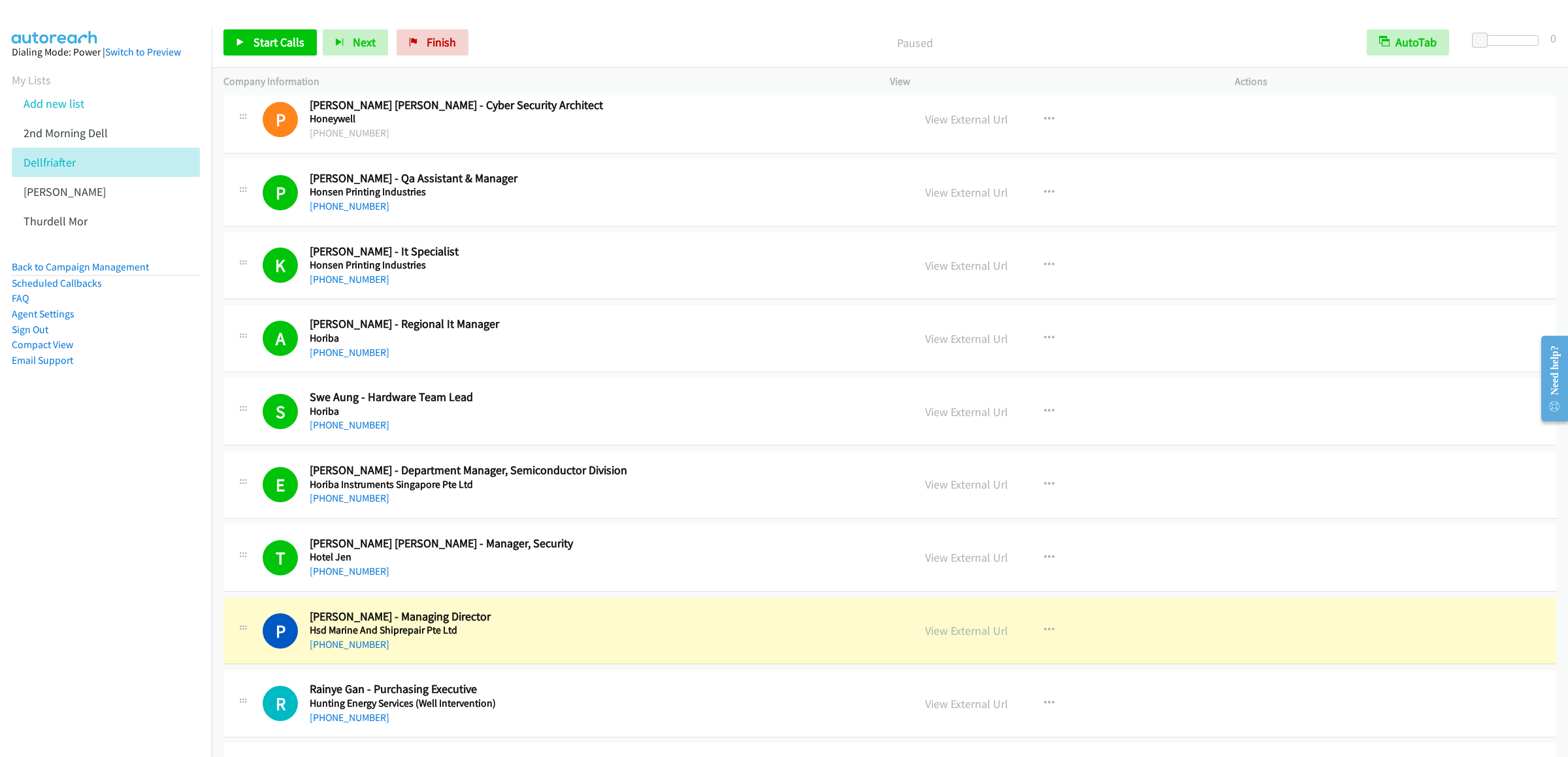
scroll to position [11316, 0]
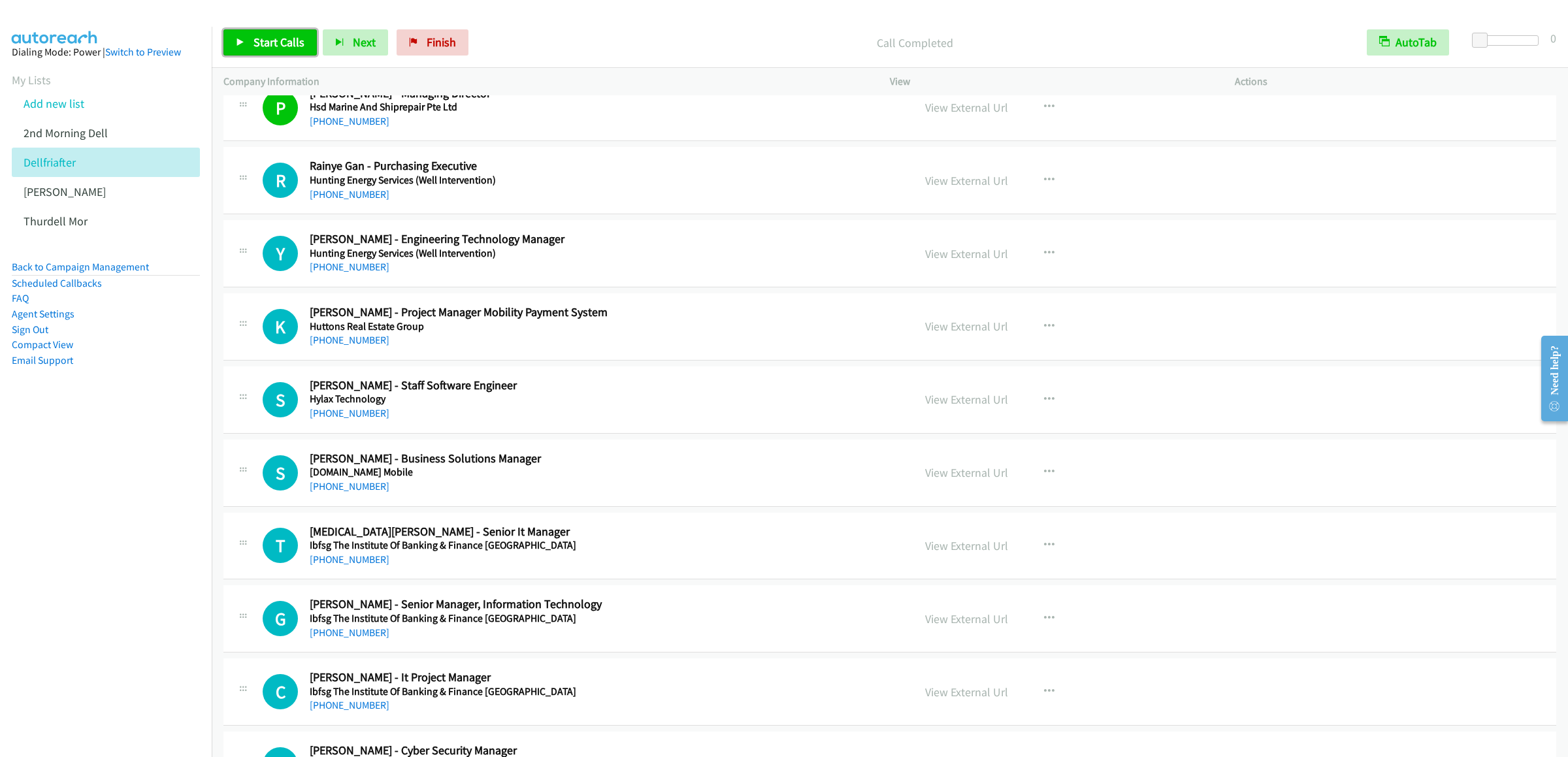
click at [292, 49] on span "Start Calls" at bounding box center [279, 42] width 51 height 15
click at [247, 47] on link "Pause" at bounding box center [259, 42] width 72 height 26
click at [276, 31] on link "Start Calls" at bounding box center [270, 42] width 93 height 26
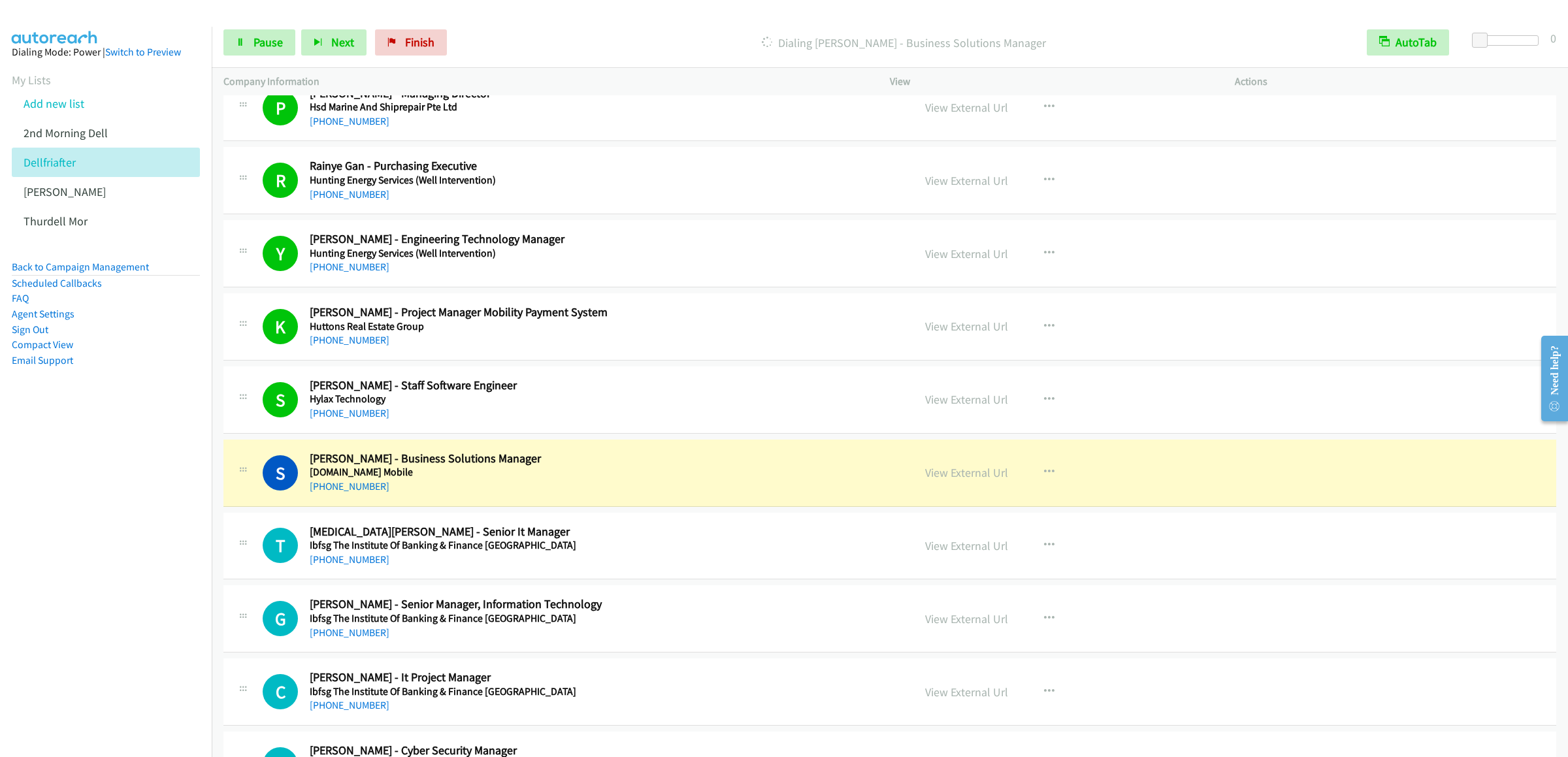
scroll to position [11709, 0]
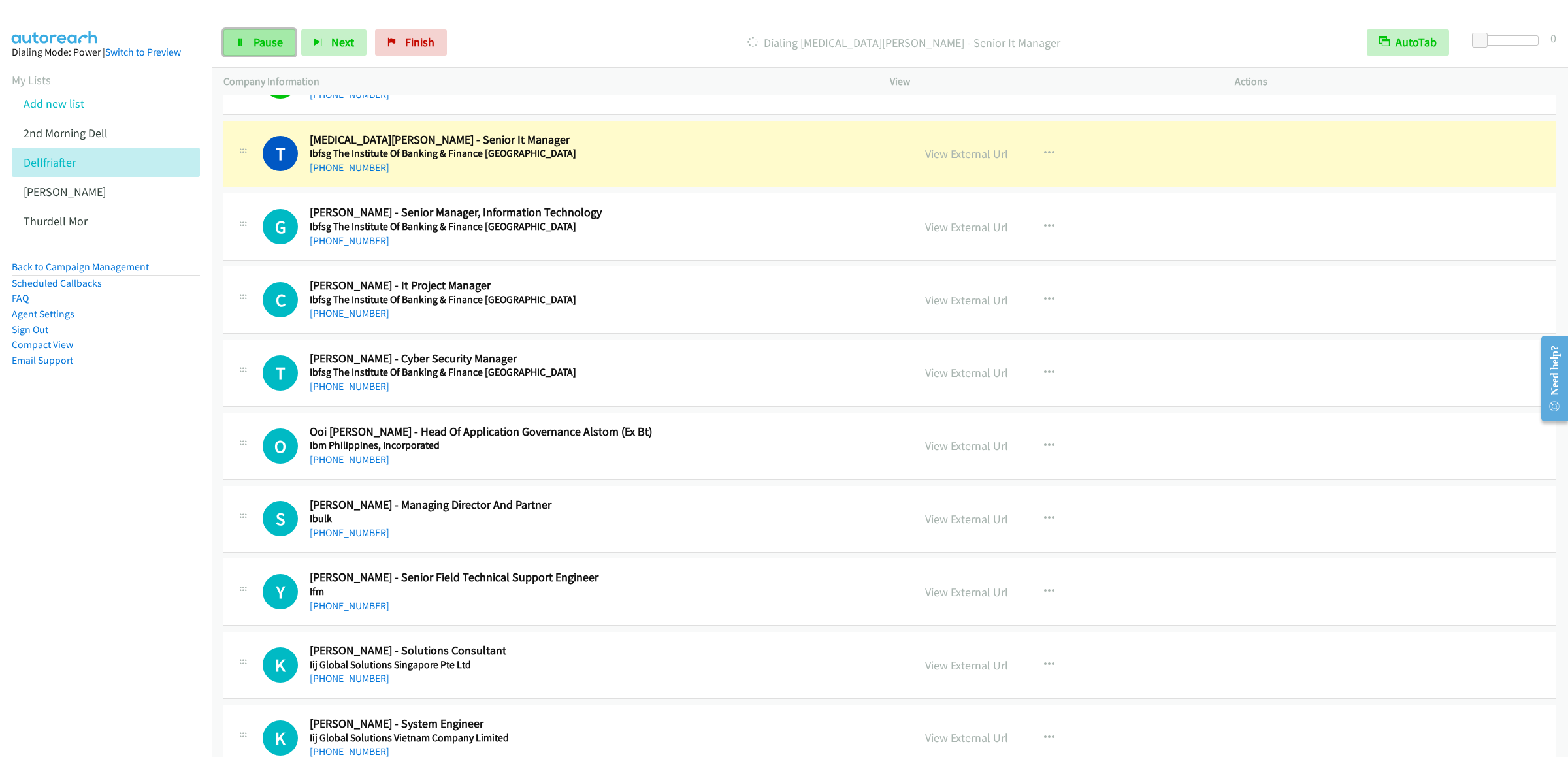
click at [248, 50] on link "Pause" at bounding box center [259, 42] width 72 height 26
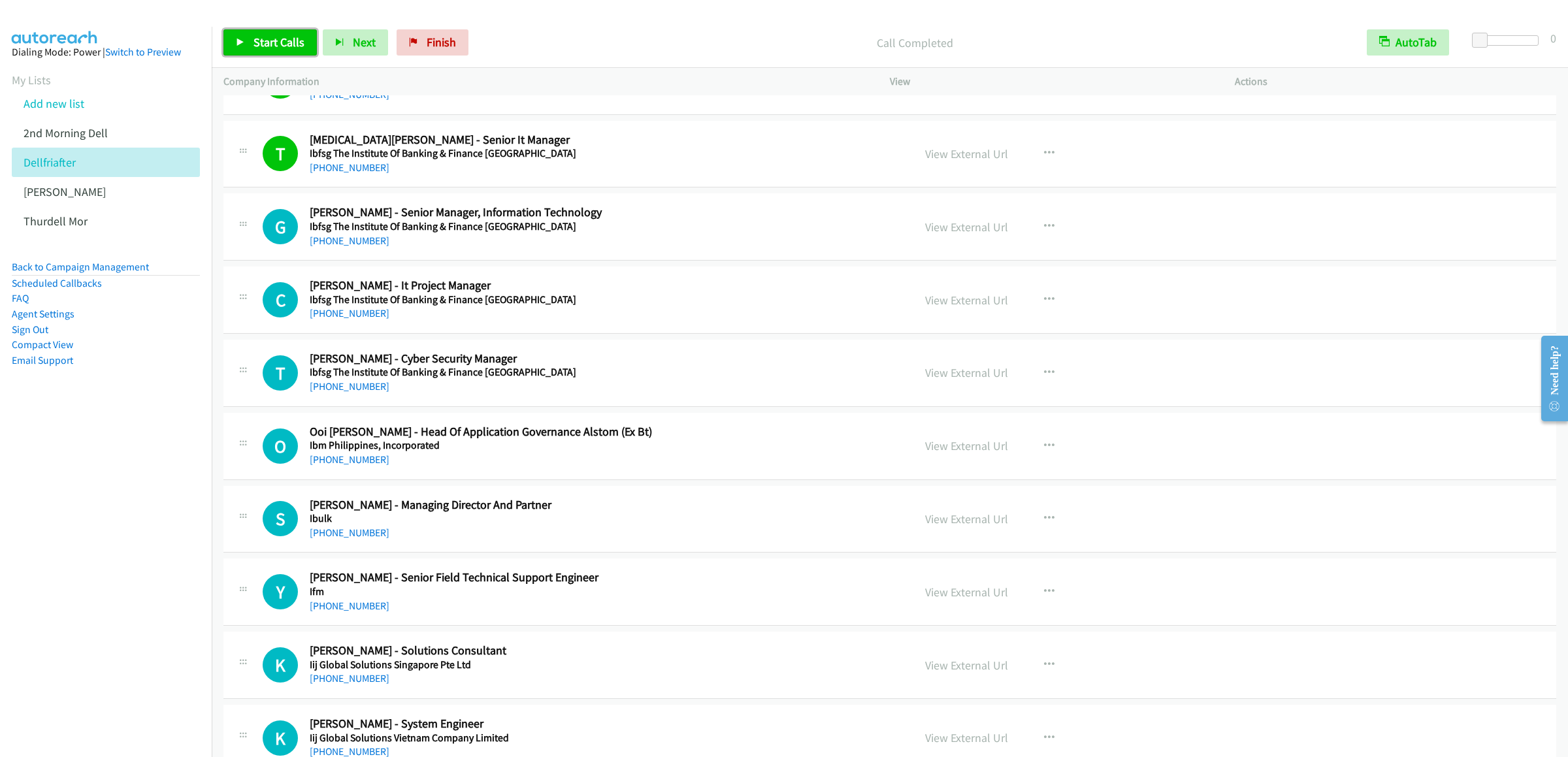
click at [274, 45] on span "Start Calls" at bounding box center [279, 42] width 51 height 15
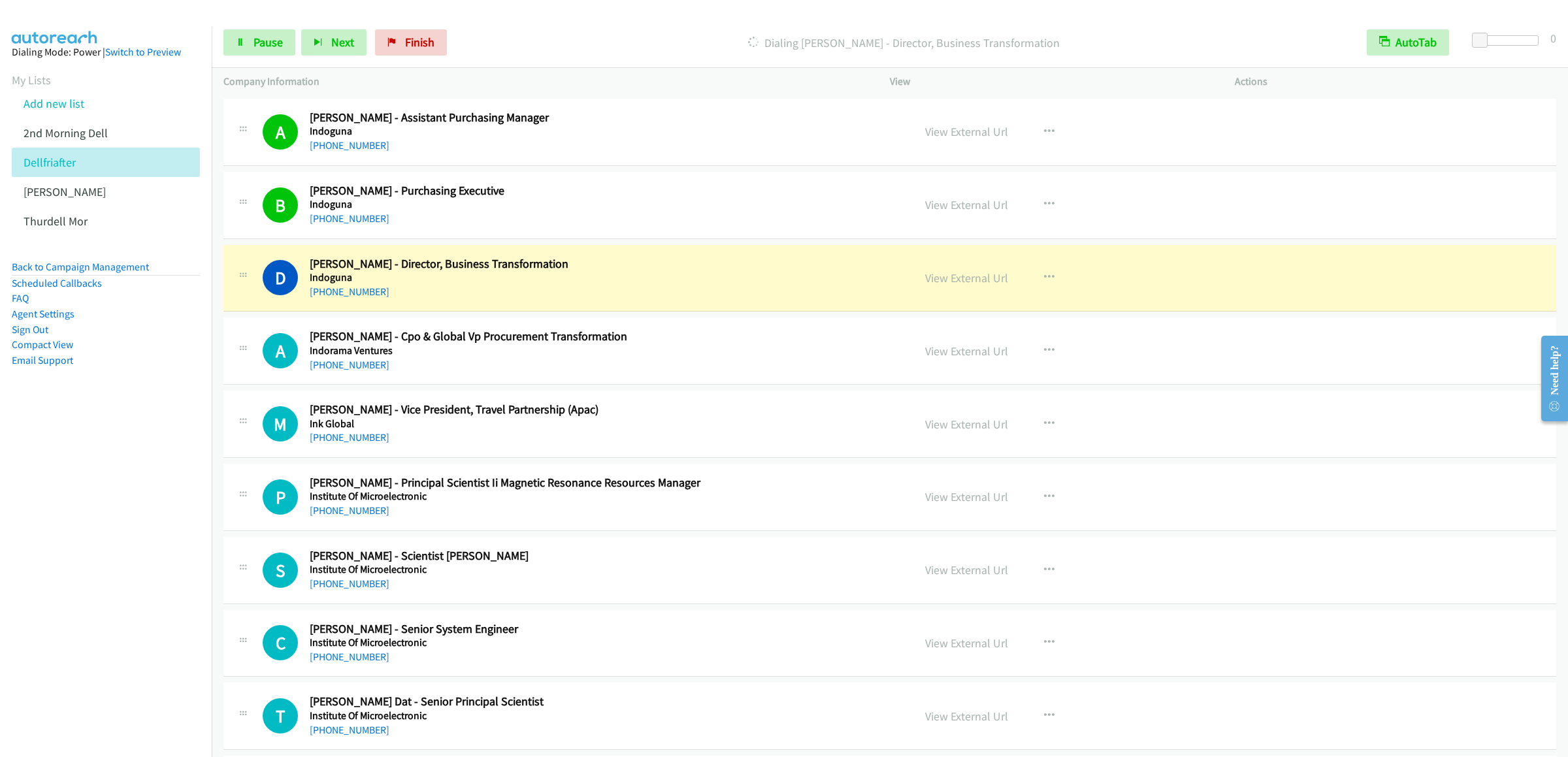
scroll to position [12884, 0]
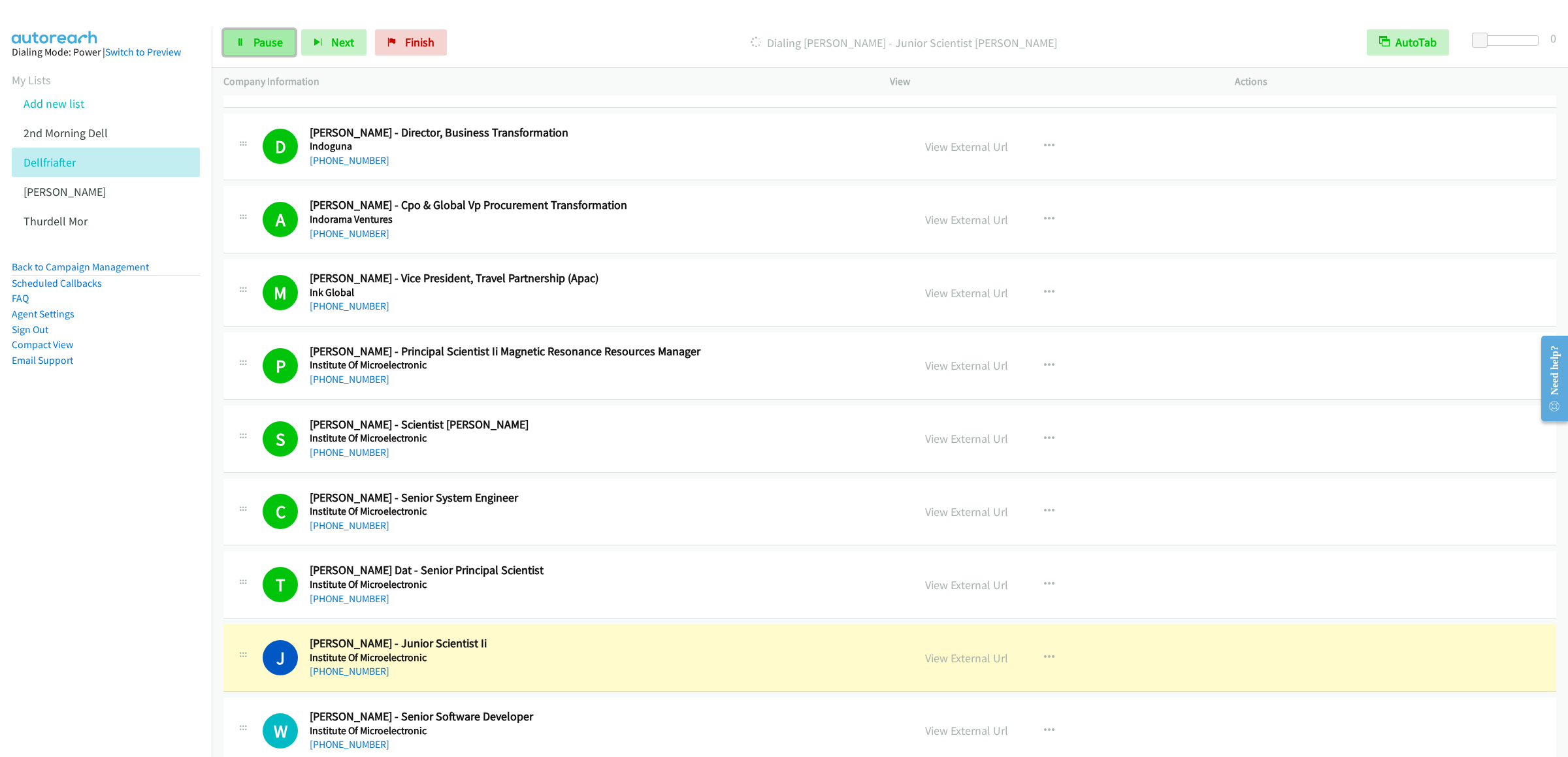
click at [247, 31] on link "Pause" at bounding box center [259, 42] width 72 height 26
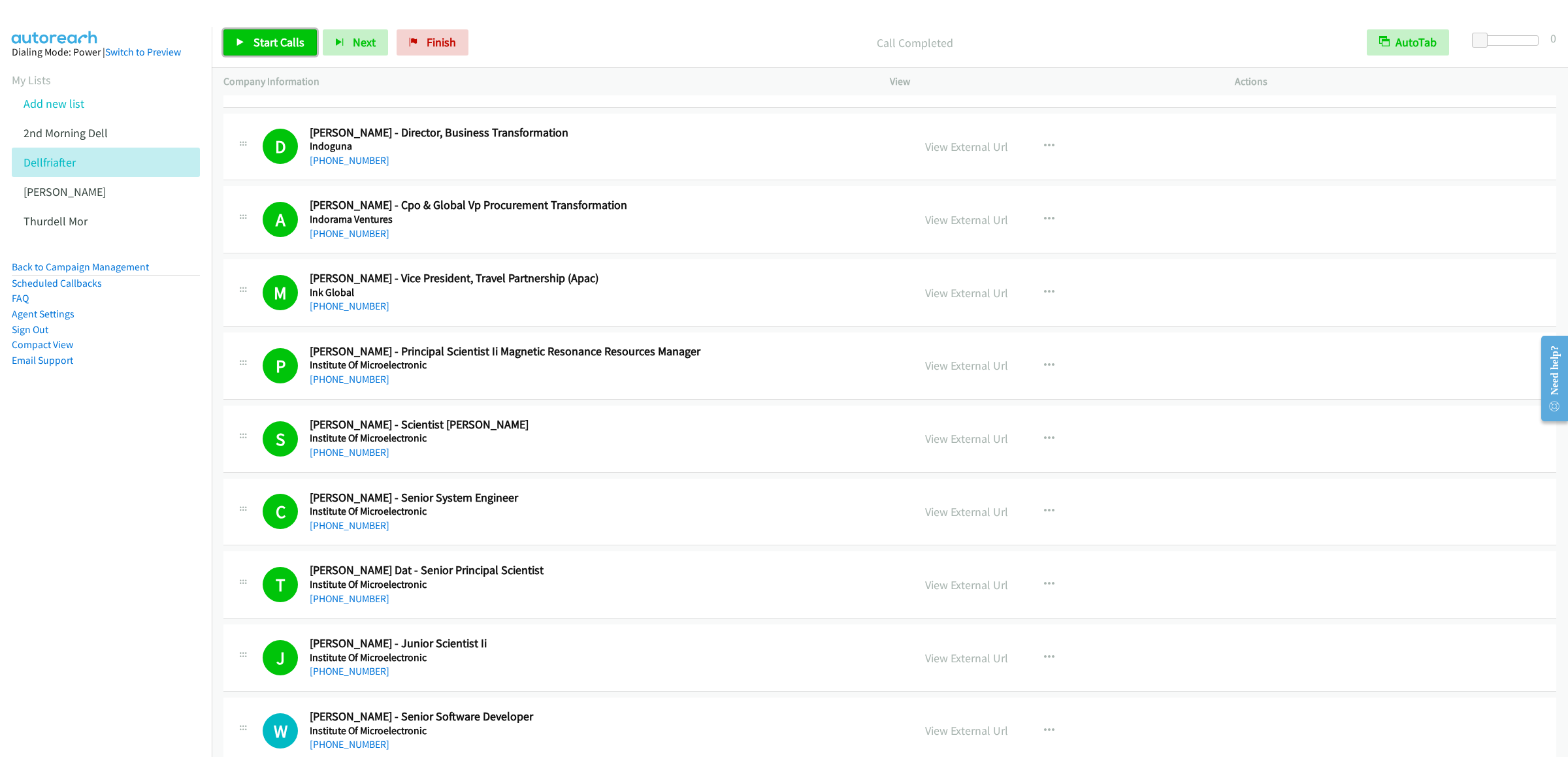
click at [261, 31] on link "Start Calls" at bounding box center [270, 42] width 93 height 26
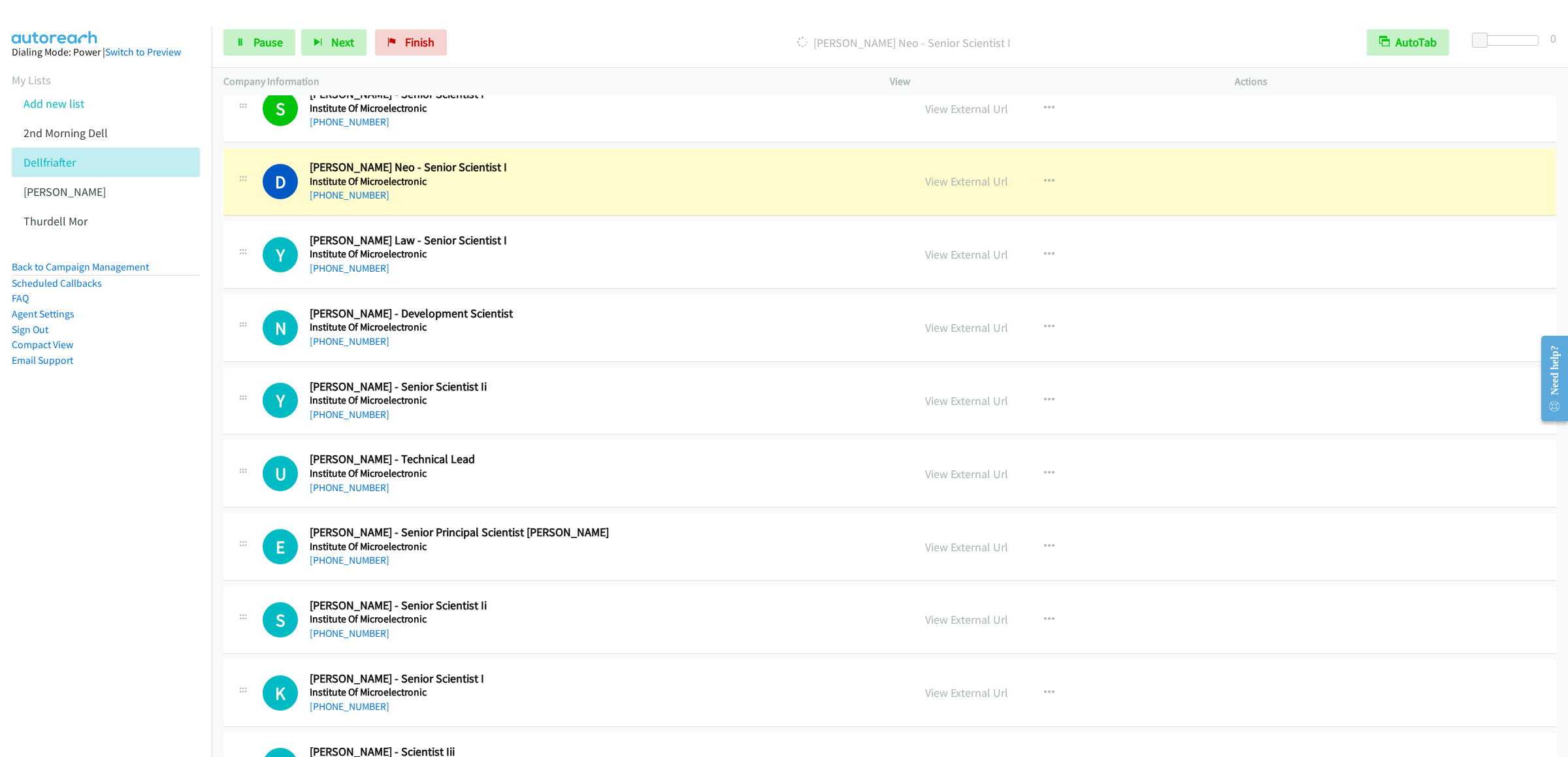
scroll to position [13929, 0]
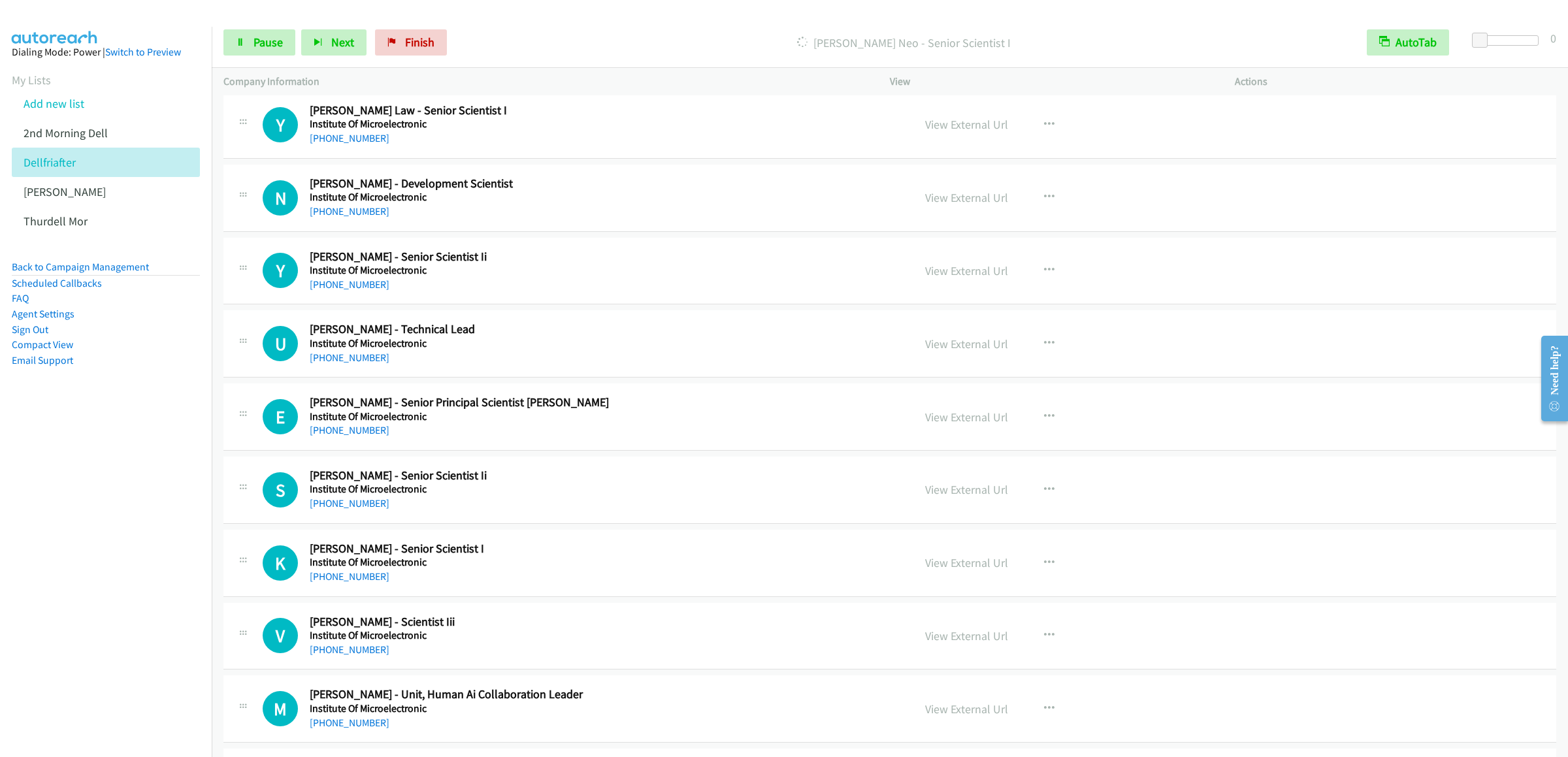
click at [260, 28] on div "Start Calls Pause Next Finish [PERSON_NAME] Neo - Senior Scientist I AutoTab Au…" at bounding box center [890, 42] width 1357 height 50
click at [257, 37] on span "Pause" at bounding box center [268, 42] width 29 height 15
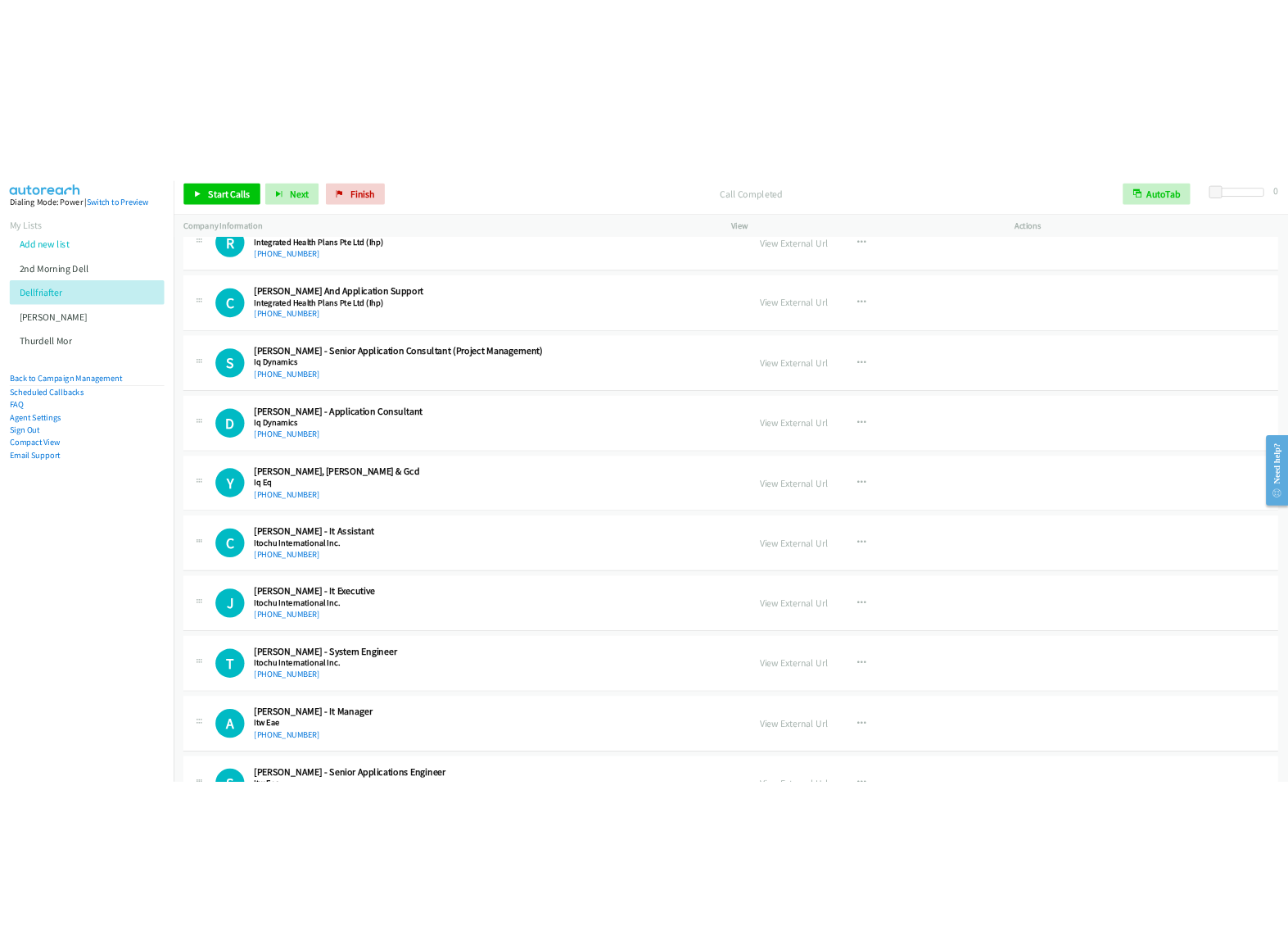
scroll to position [18613, 0]
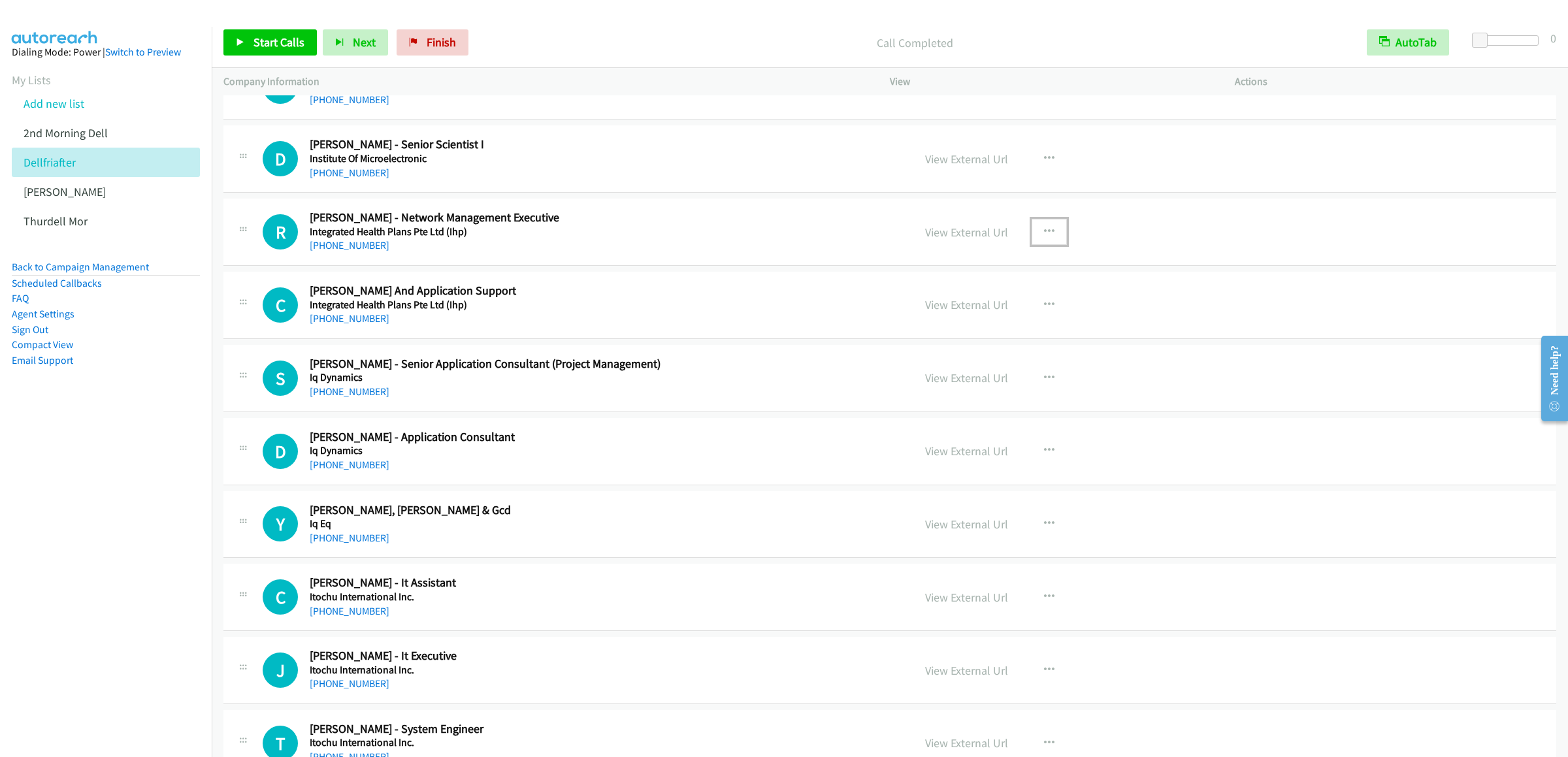
click at [1051, 245] on button "button" at bounding box center [1049, 232] width 35 height 26
click at [955, 330] on link "Start Calls Here" at bounding box center [979, 317] width 174 height 26
click at [288, 53] on link "Start Calls" at bounding box center [270, 42] width 93 height 26
click at [257, 43] on span "Pause" at bounding box center [268, 42] width 29 height 15
